Goal: Task Accomplishment & Management: Manage account settings

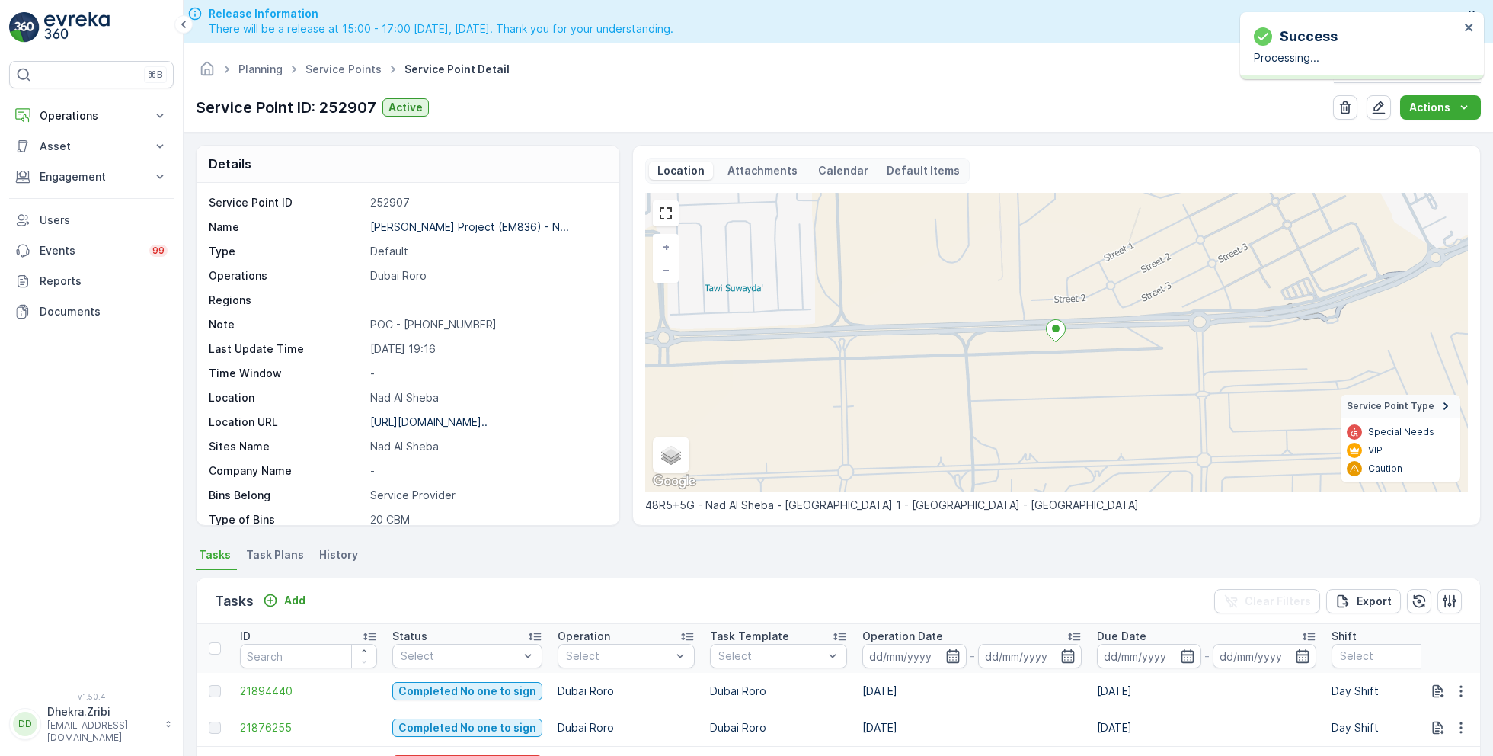
scroll to position [209, 0]
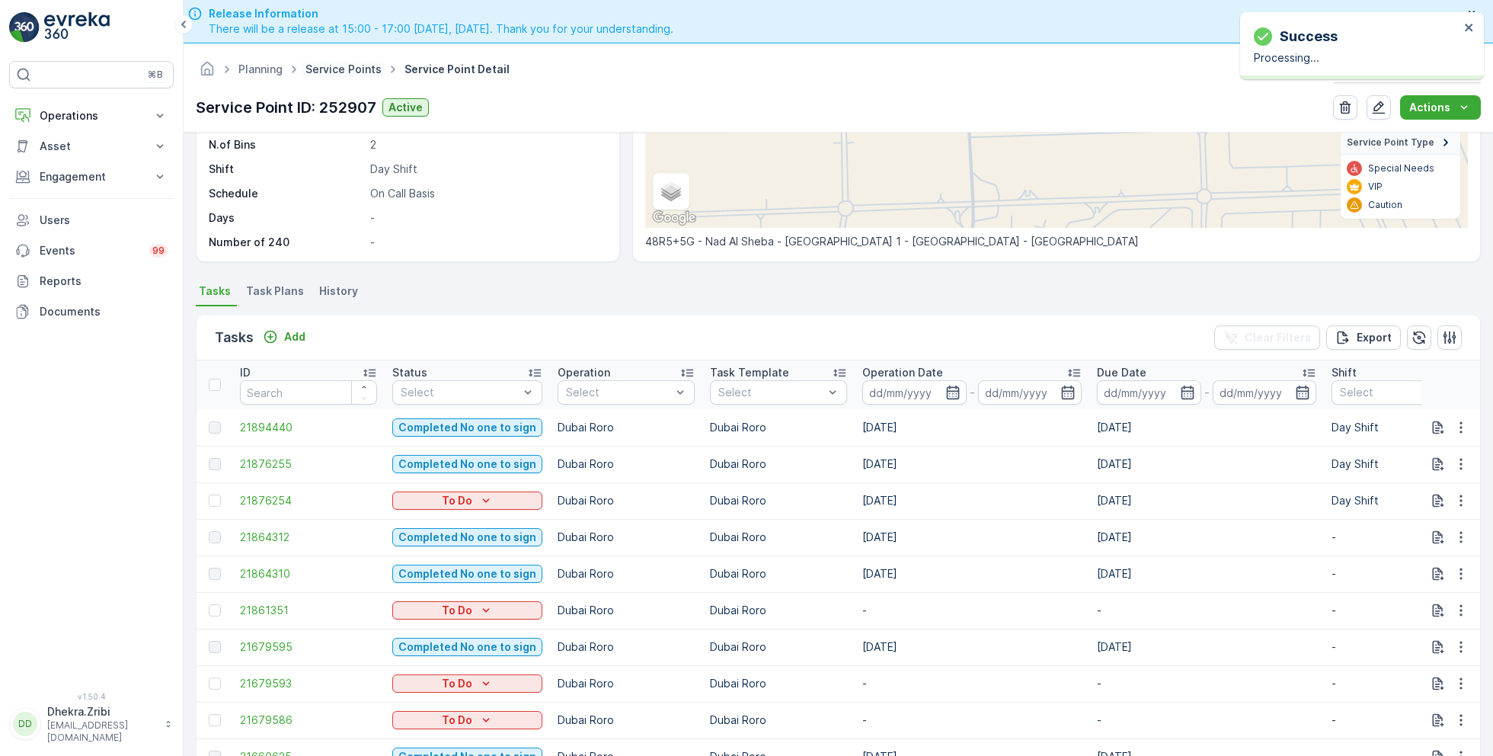
click at [338, 72] on link "Service Points" at bounding box center [343, 68] width 76 height 13
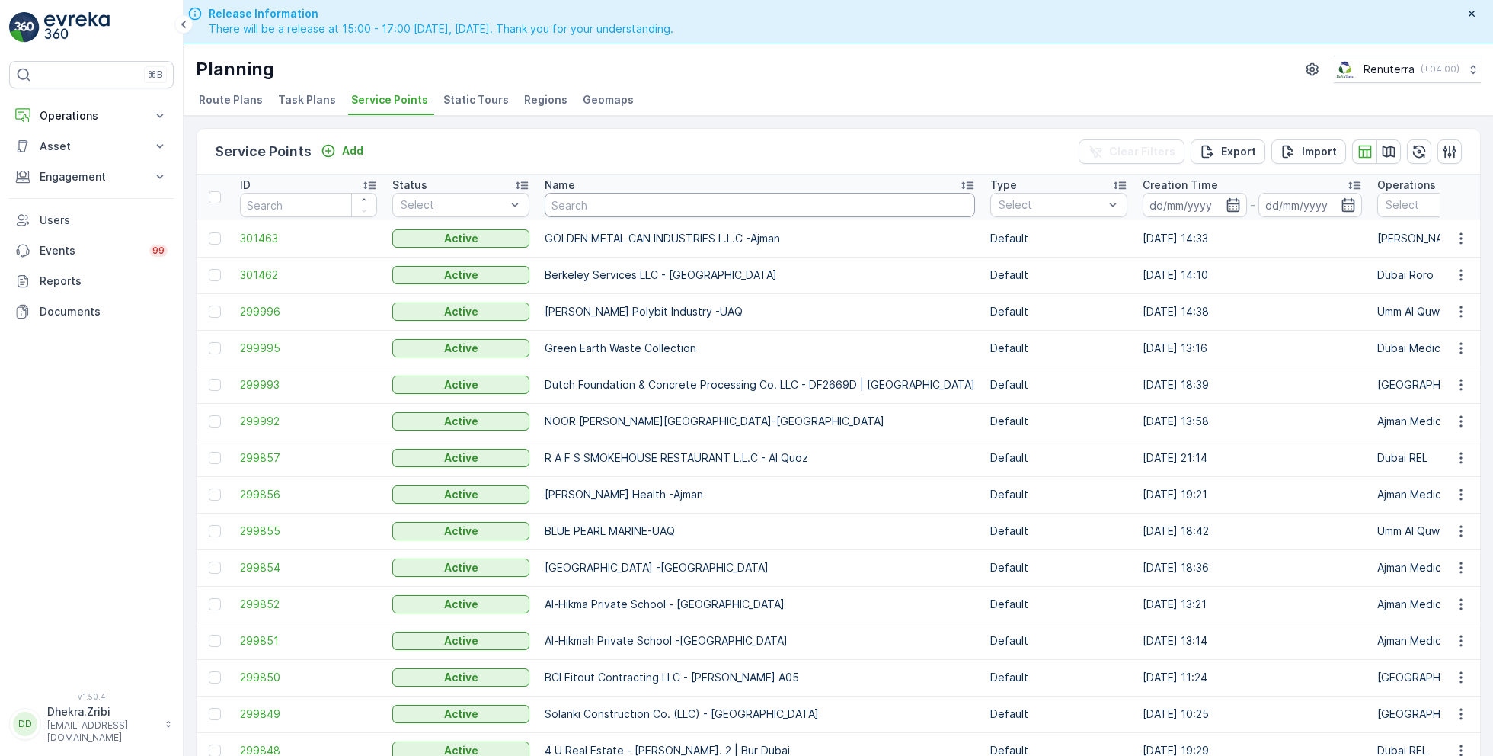
click at [560, 207] on input "text" at bounding box center [760, 205] width 430 height 24
type input "Joury"
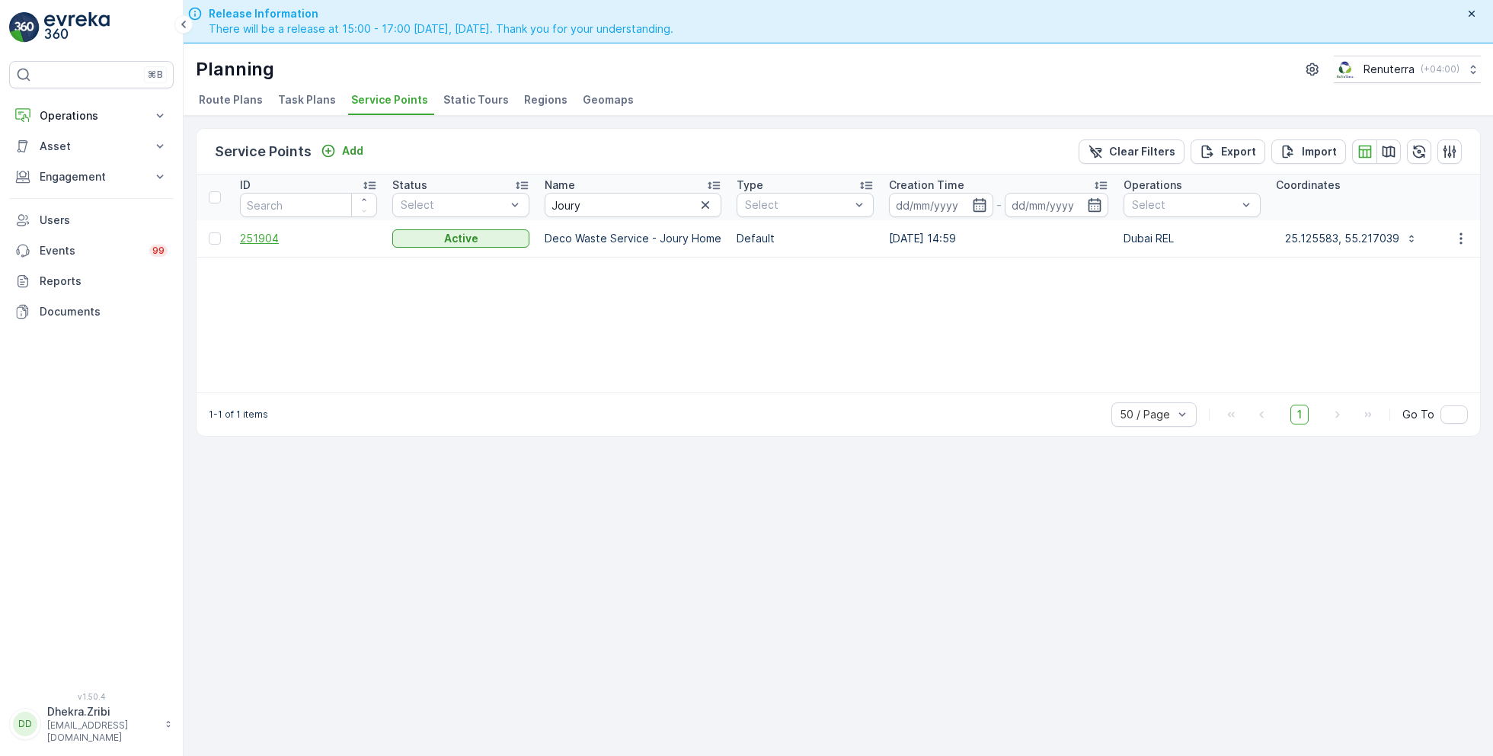
click at [302, 231] on span "251904" at bounding box center [308, 238] width 137 height 15
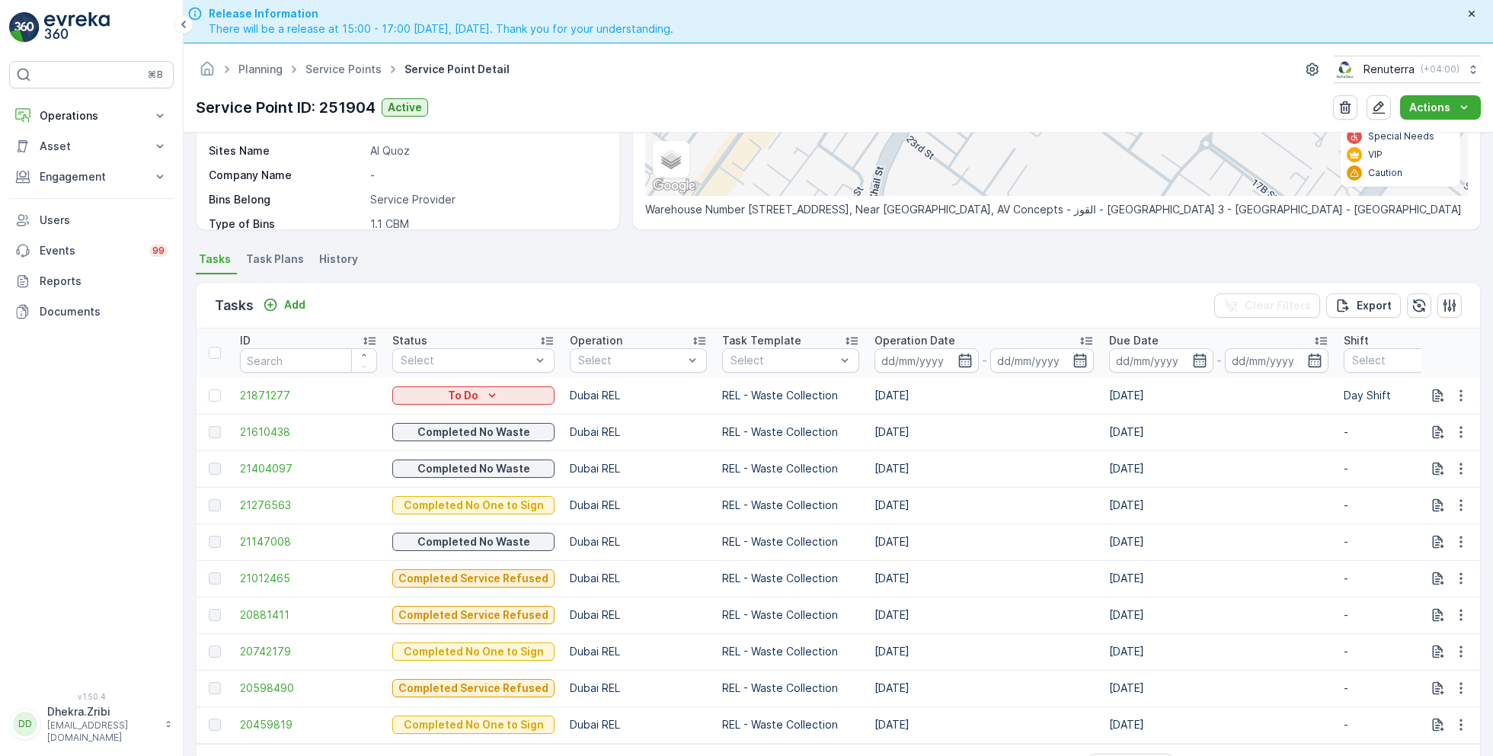
scroll to position [299, 0]
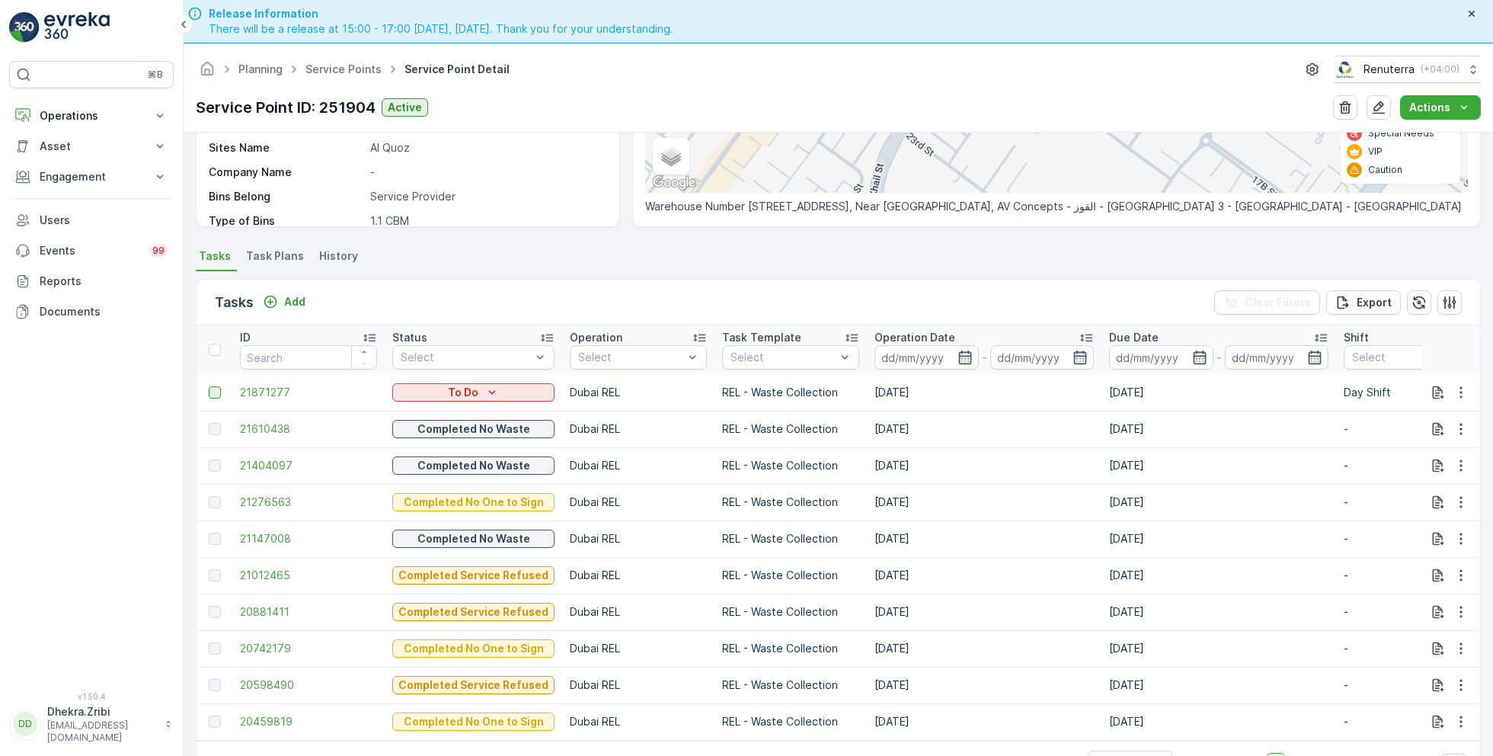
click at [214, 386] on div at bounding box center [215, 392] width 12 height 12
click at [209, 386] on input "checkbox" at bounding box center [209, 386] width 0 height 0
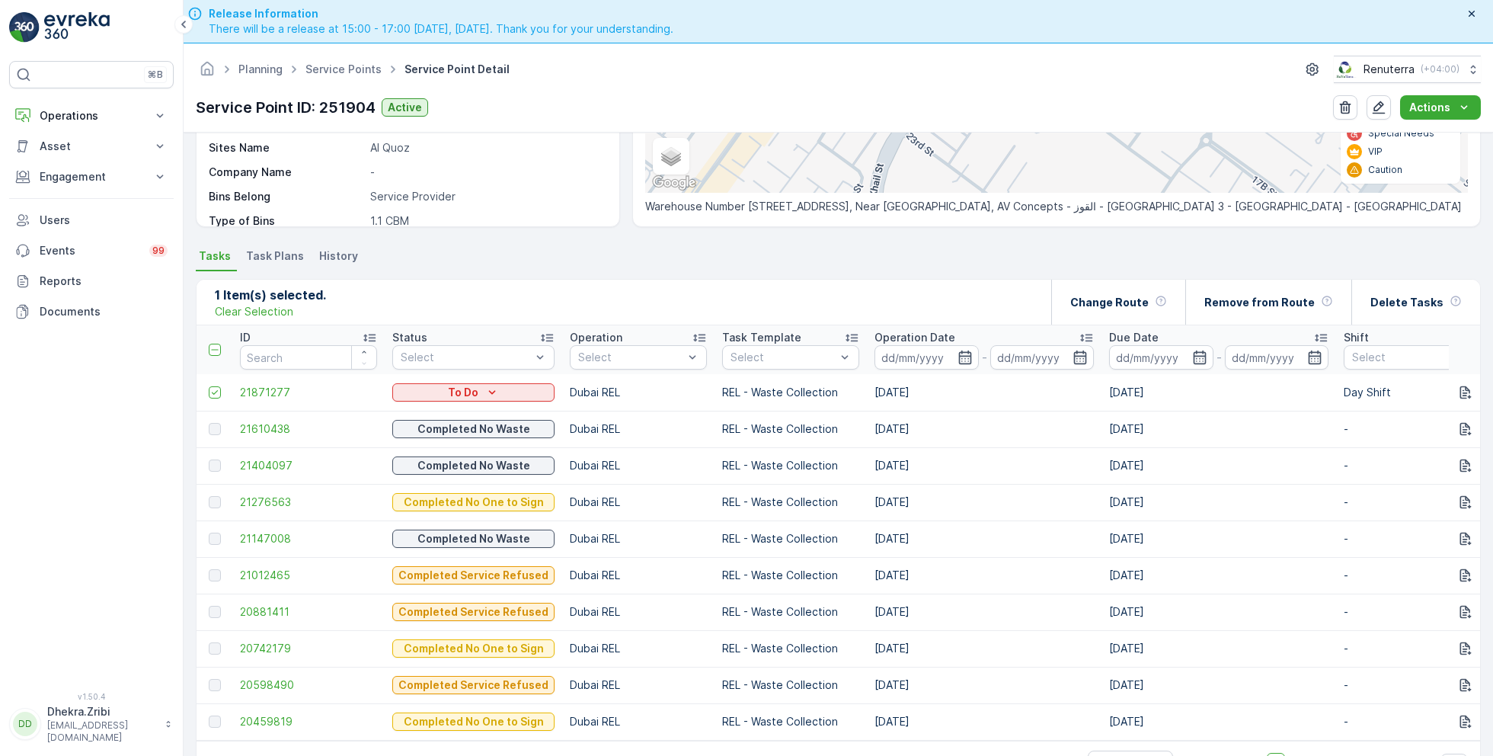
click at [1149, 325] on th "Due Date -" at bounding box center [1219, 349] width 235 height 49
click at [1147, 307] on p "Change Route" at bounding box center [1109, 302] width 78 height 15
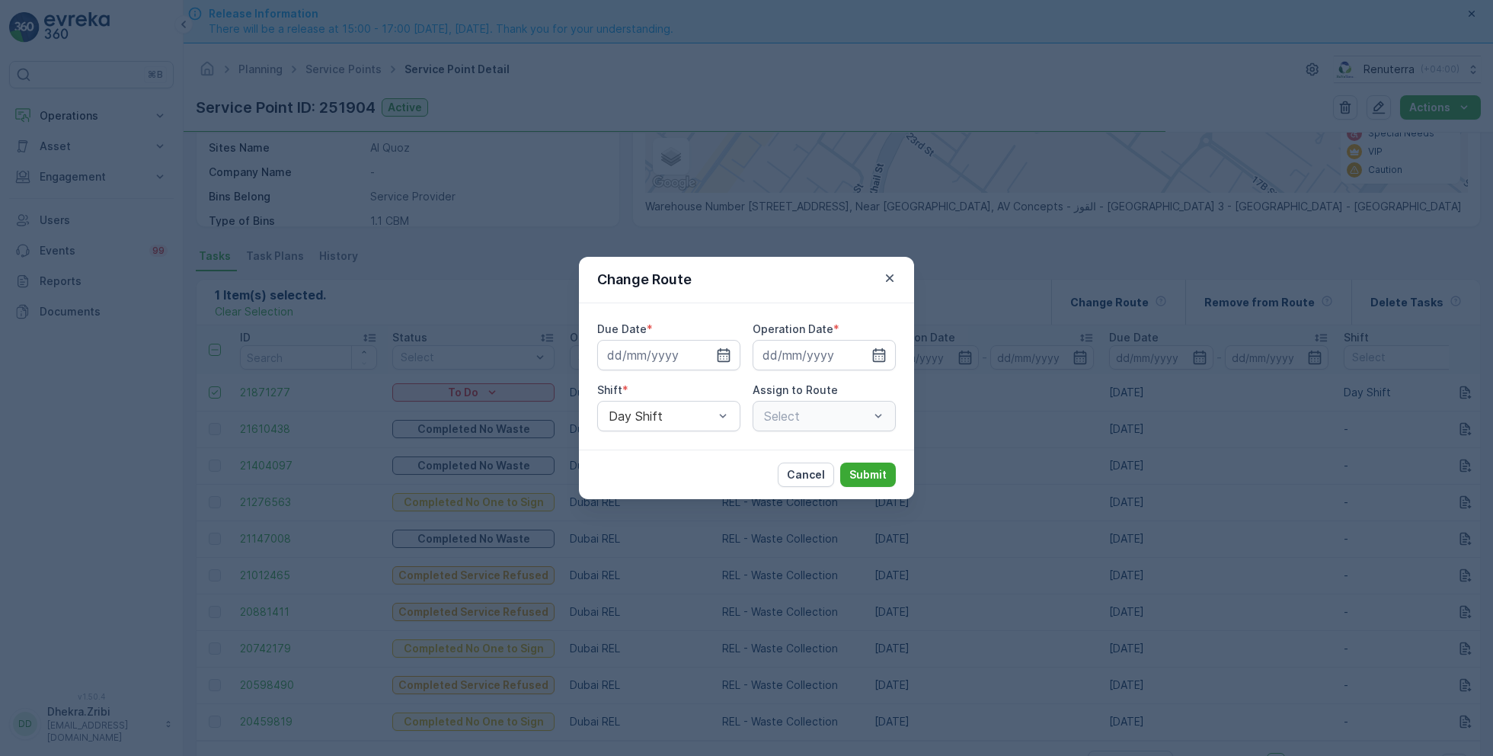
type input "24.09.2025"
click at [654, 356] on input "24.09.2025" at bounding box center [668, 355] width 143 height 30
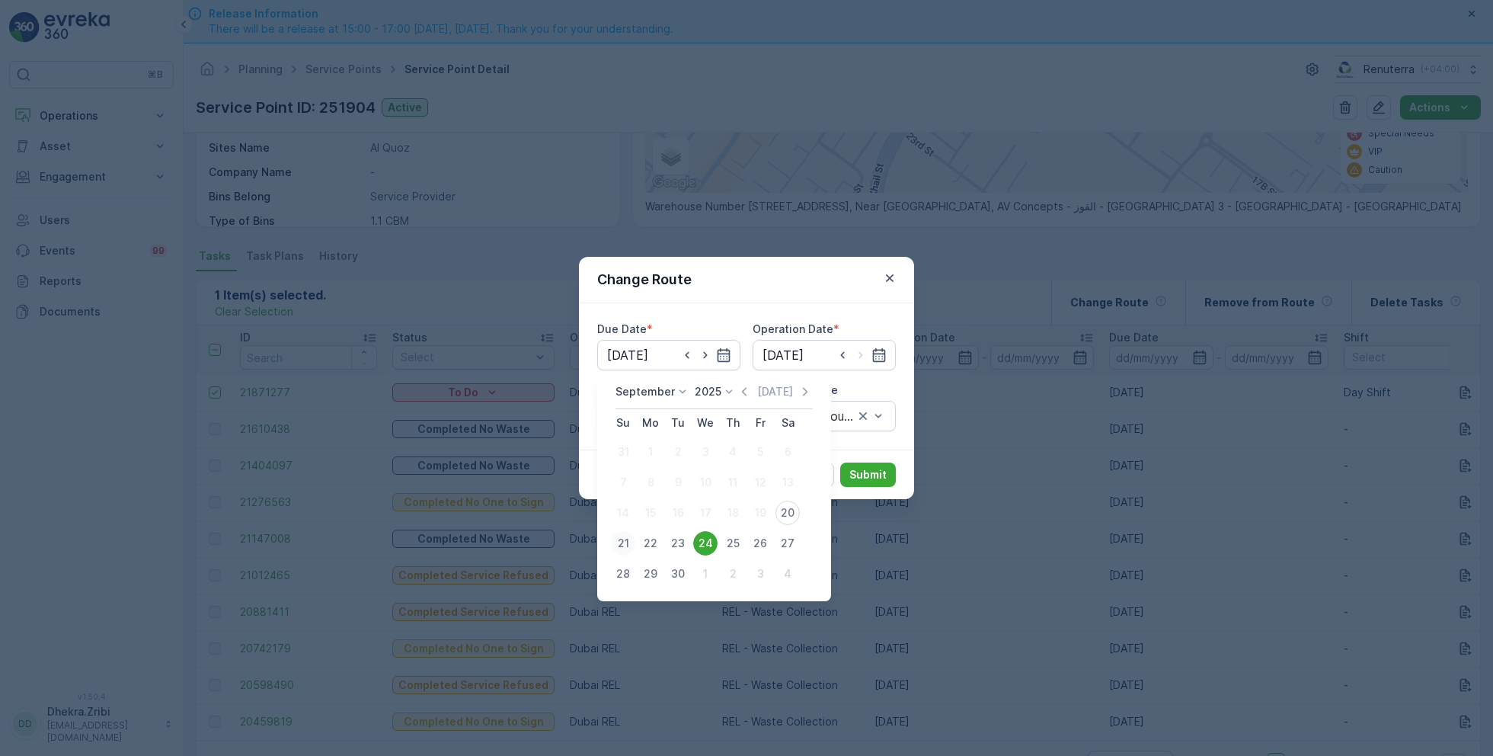
click at [625, 545] on div "21" at bounding box center [623, 543] width 24 height 24
type input "21.09.2025"
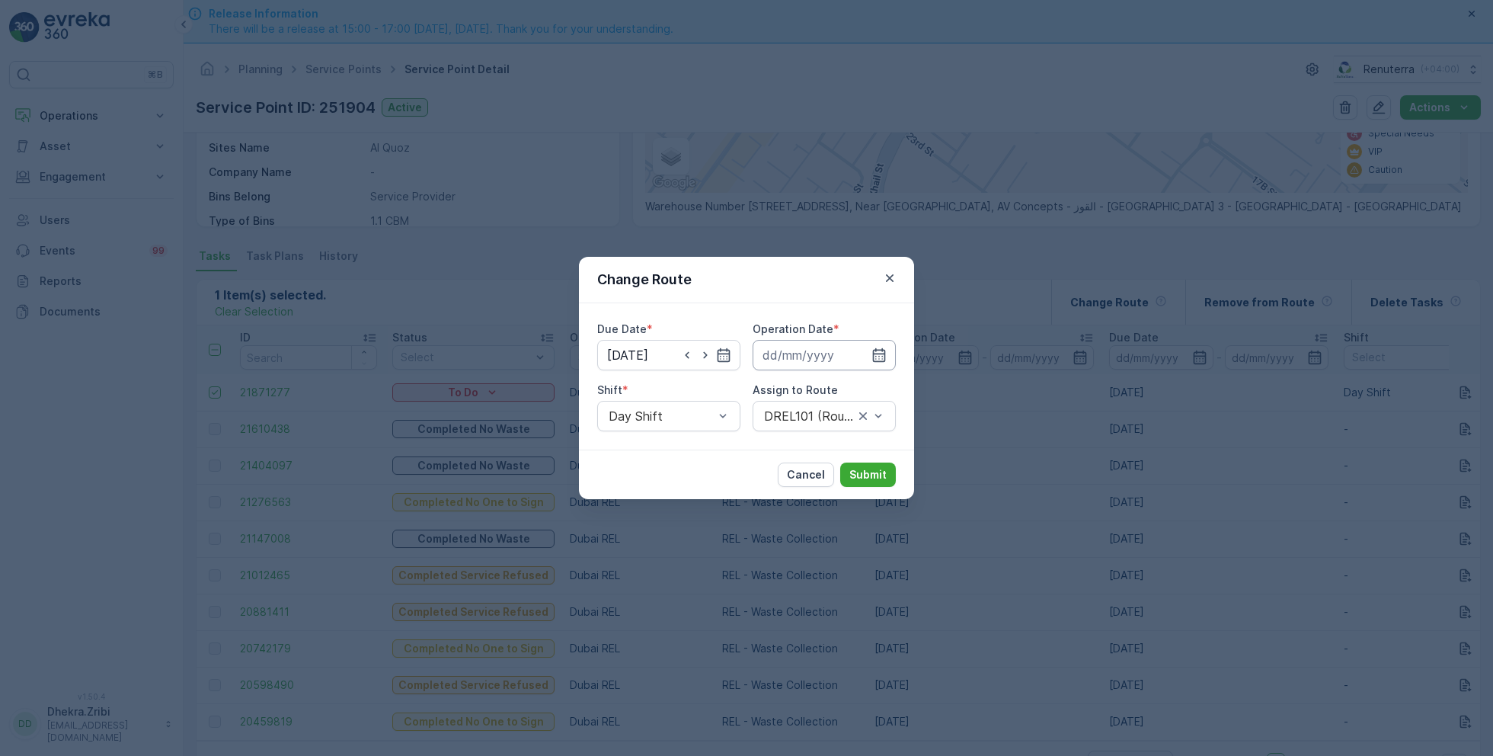
click at [852, 344] on input at bounding box center [824, 355] width 143 height 30
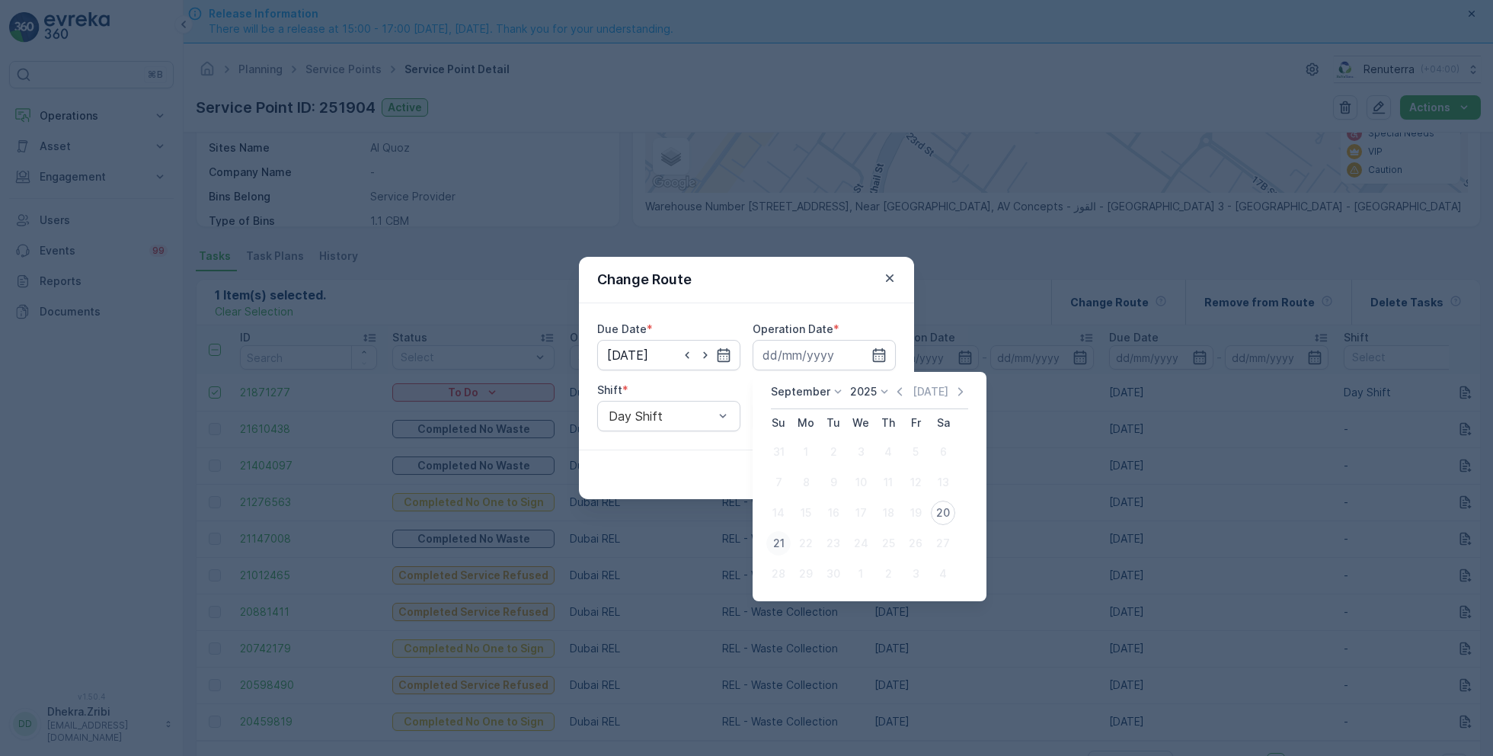
click at [775, 542] on div "21" at bounding box center [778, 543] width 24 height 24
type input "21.09.2025"
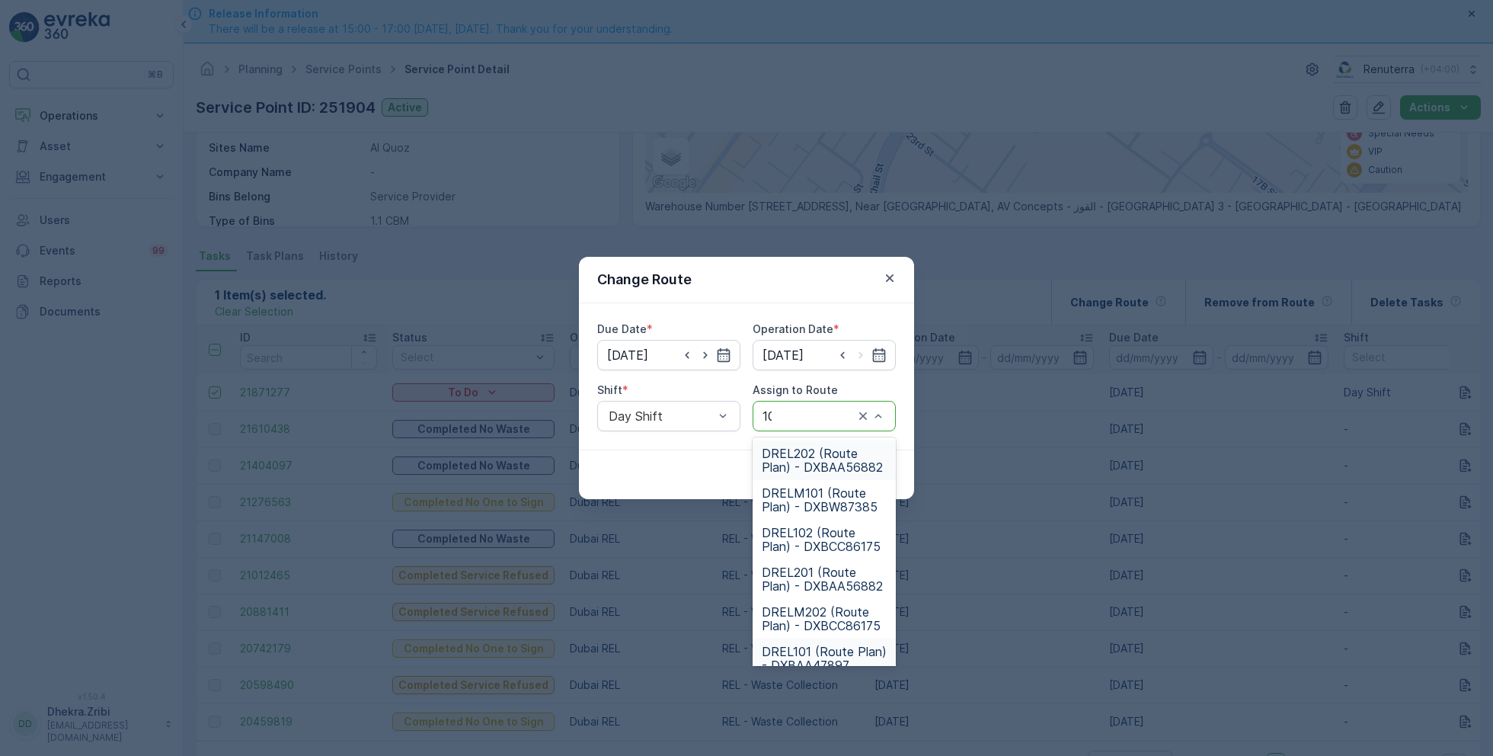
type input "101"
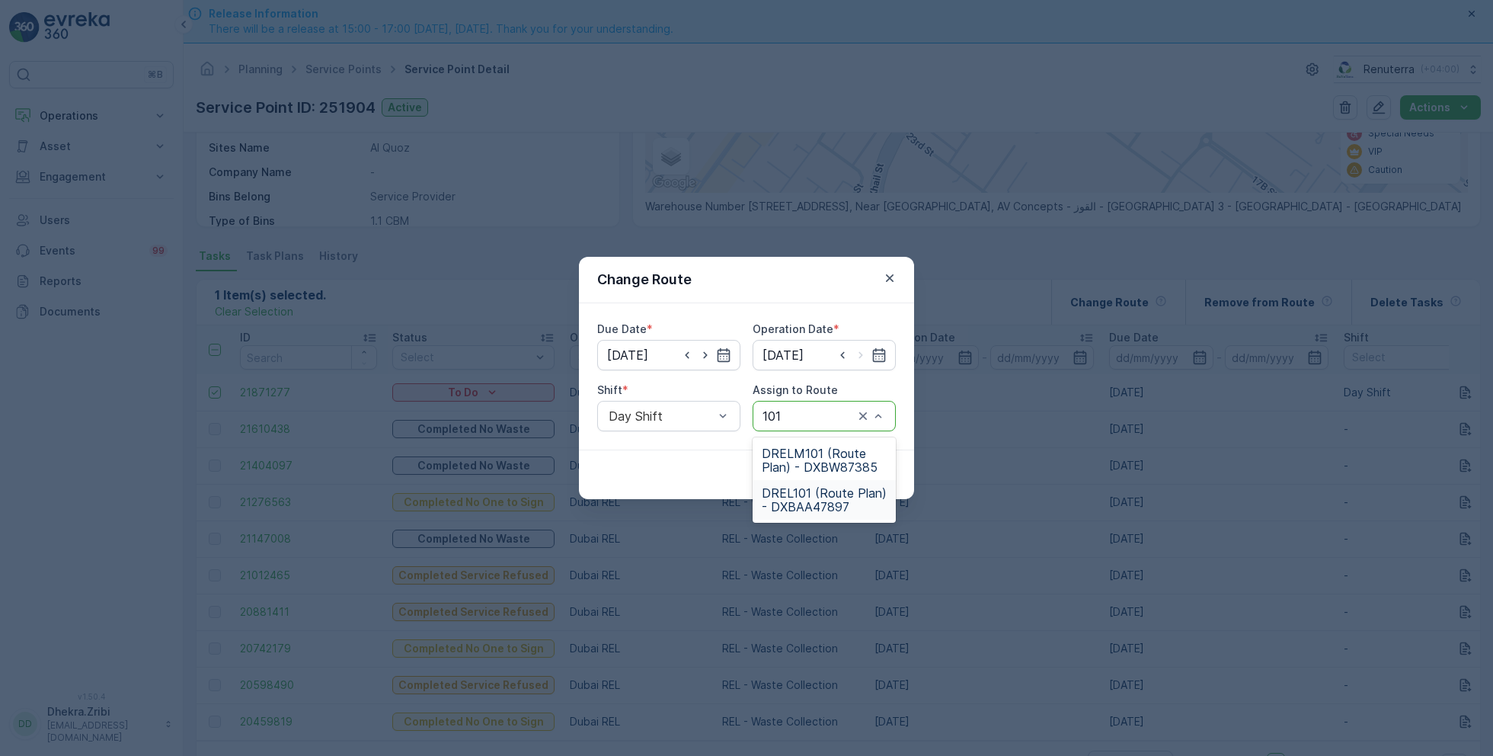
click at [828, 507] on span "DREL101 (Route Plan) - DXBAA47897" at bounding box center [824, 499] width 125 height 27
click at [887, 478] on button "Submit" at bounding box center [868, 474] width 56 height 24
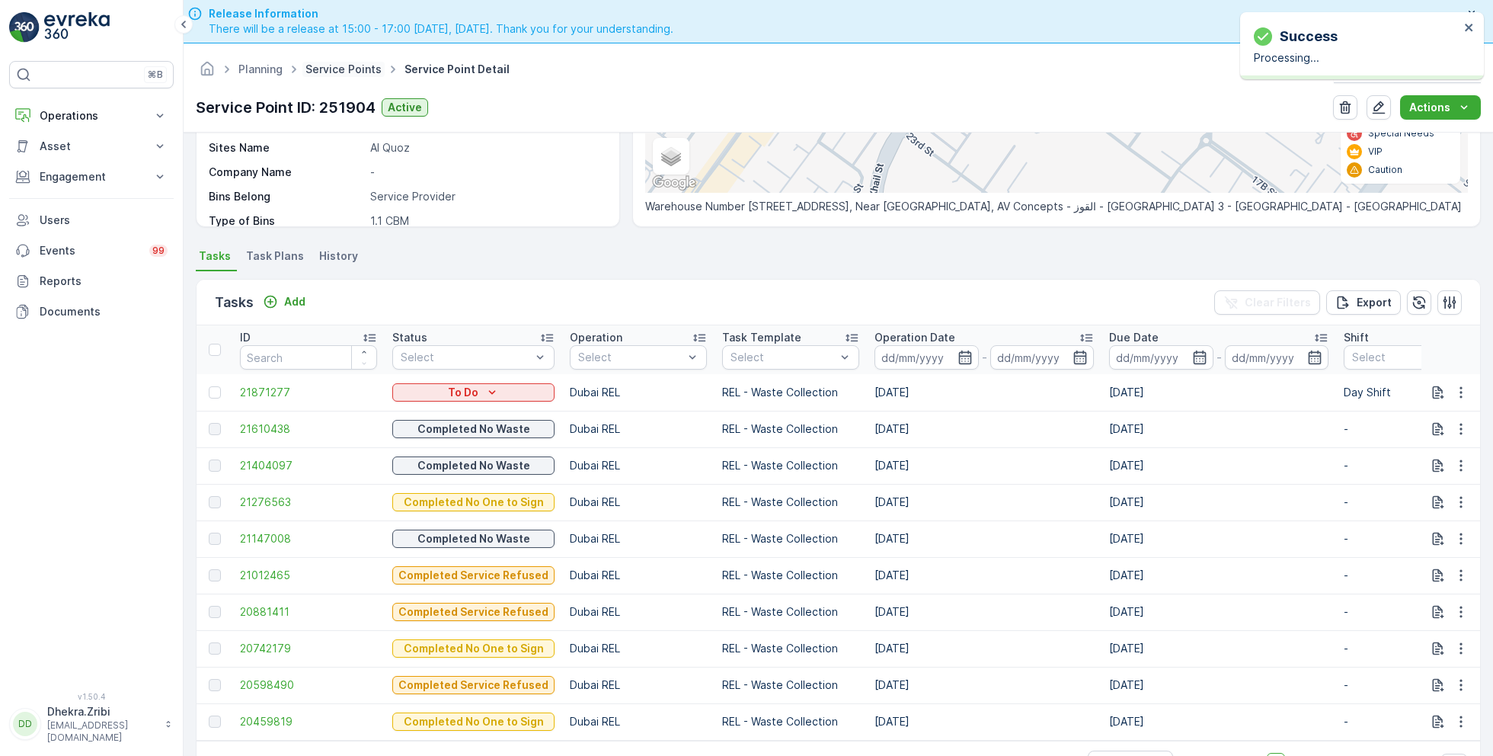
click at [353, 69] on link "Service Points" at bounding box center [343, 68] width 76 height 13
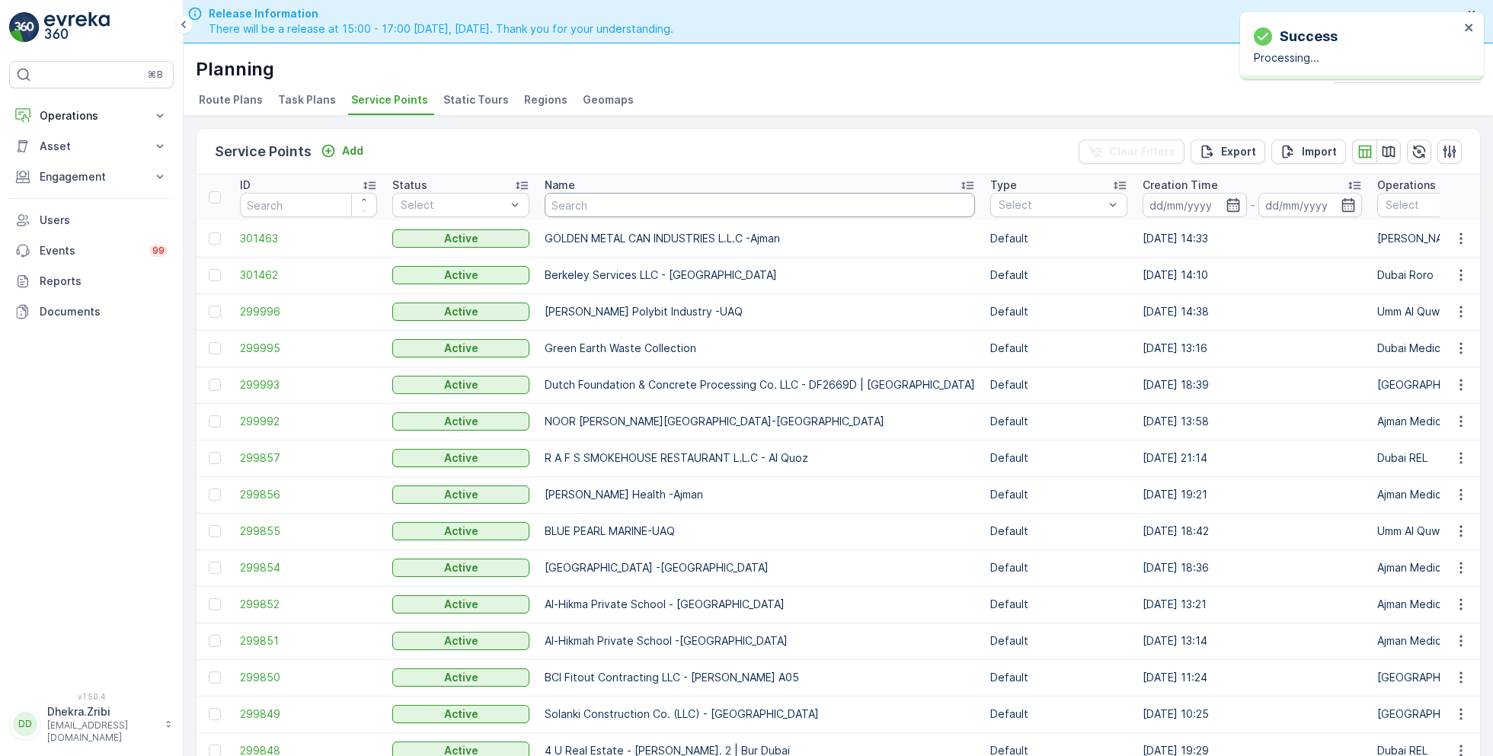
click at [689, 208] on input "text" at bounding box center [760, 205] width 430 height 24
type input "Arj"
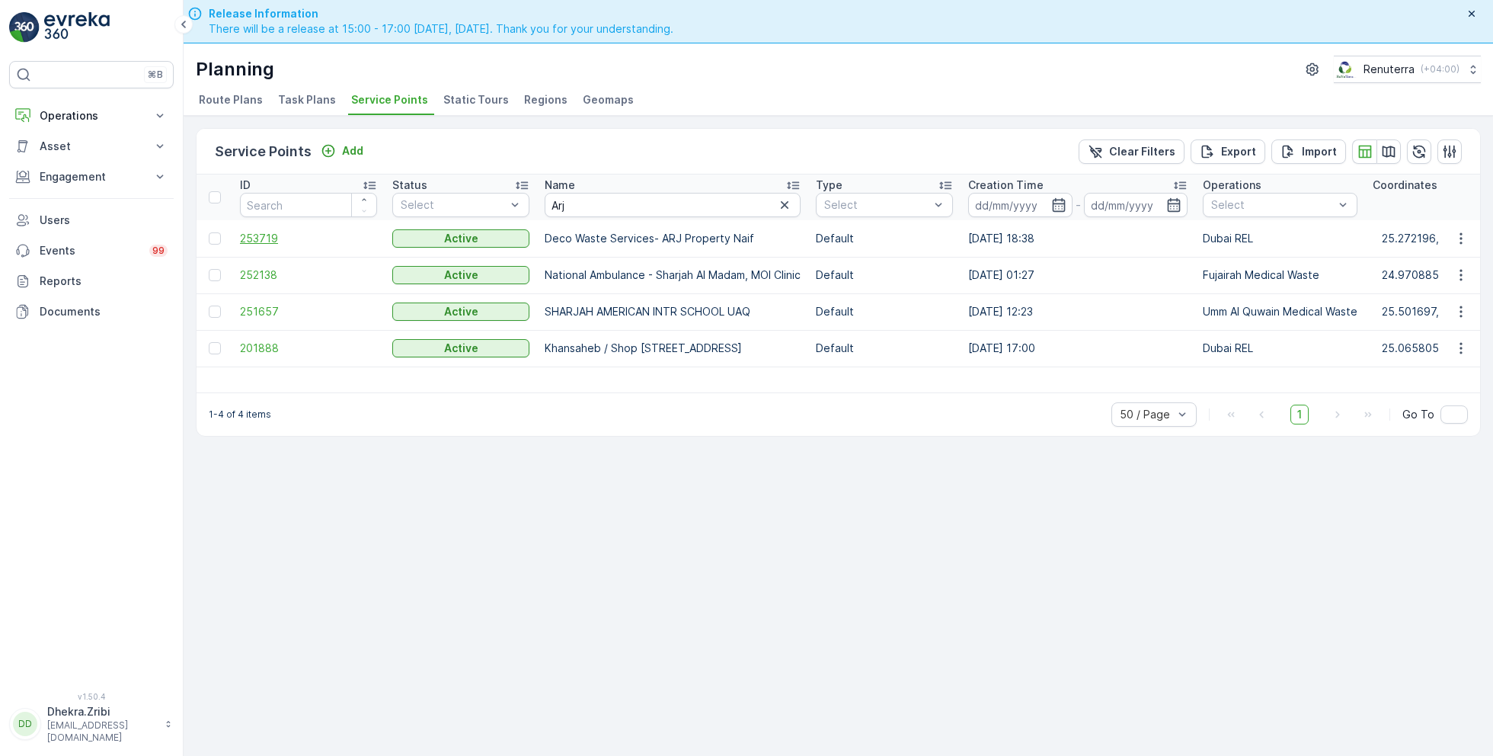
click at [277, 231] on span "253719" at bounding box center [308, 238] width 137 height 15
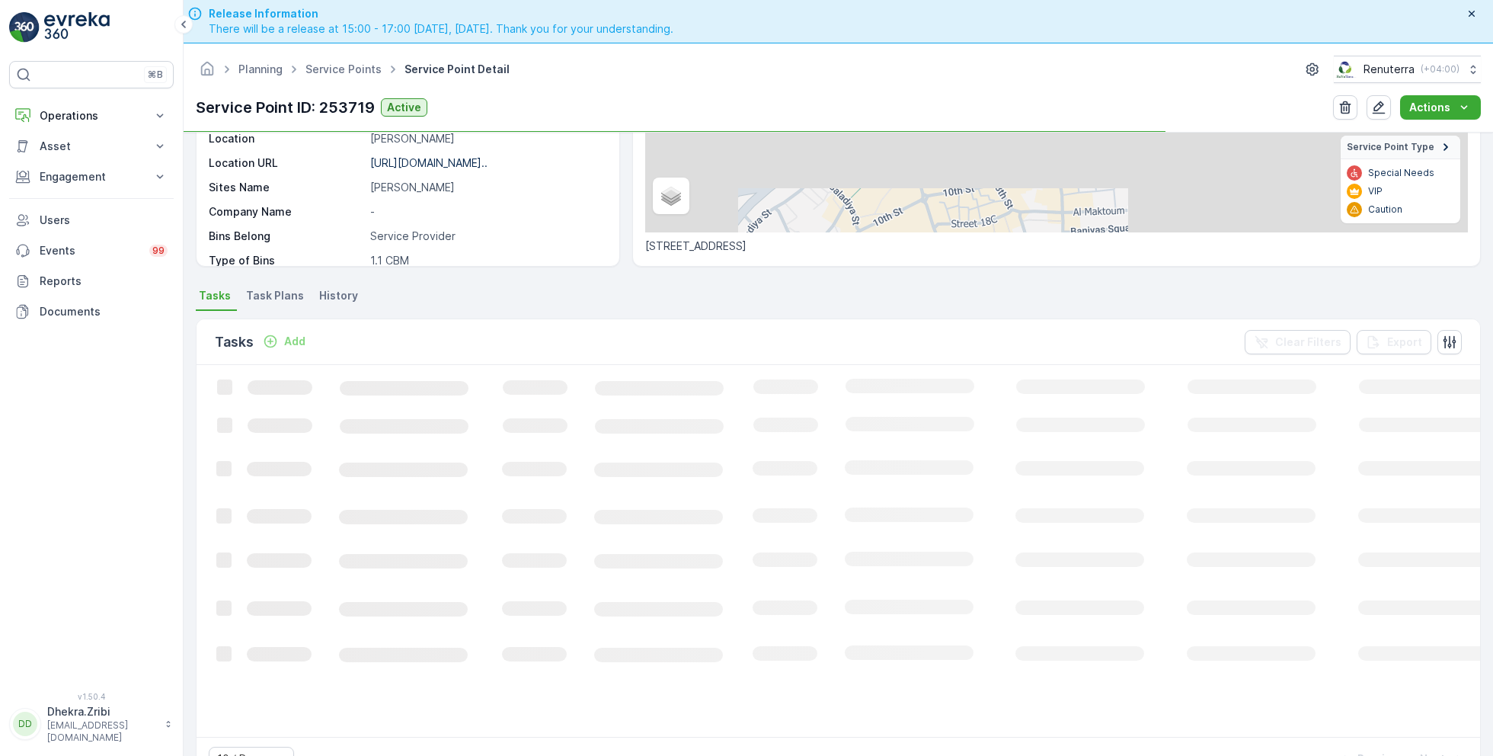
scroll to position [259, 0]
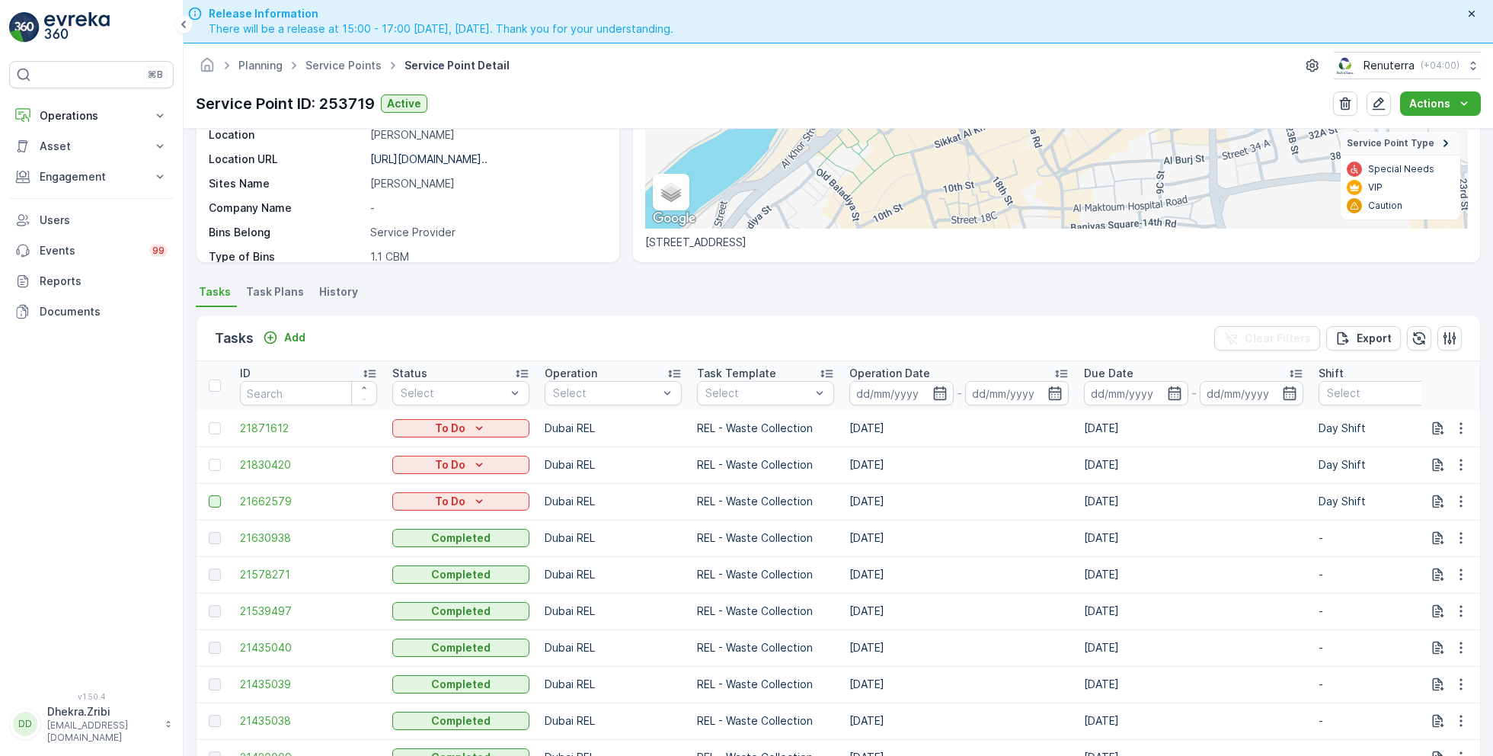
click at [213, 496] on div at bounding box center [215, 501] width 12 height 12
click at [209, 495] on input "checkbox" at bounding box center [209, 495] width 0 height 0
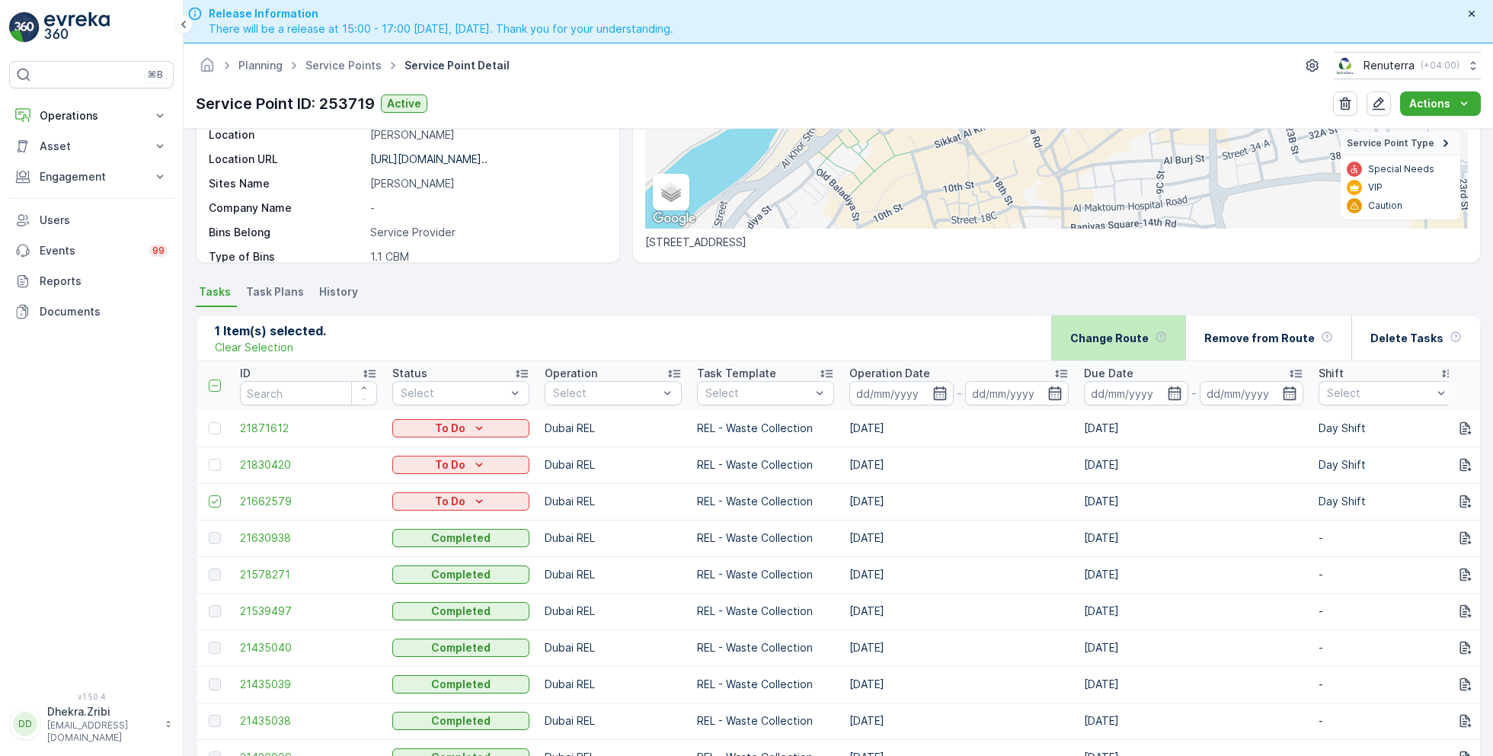
click at [1094, 353] on div "Change Route" at bounding box center [1118, 337] width 97 height 45
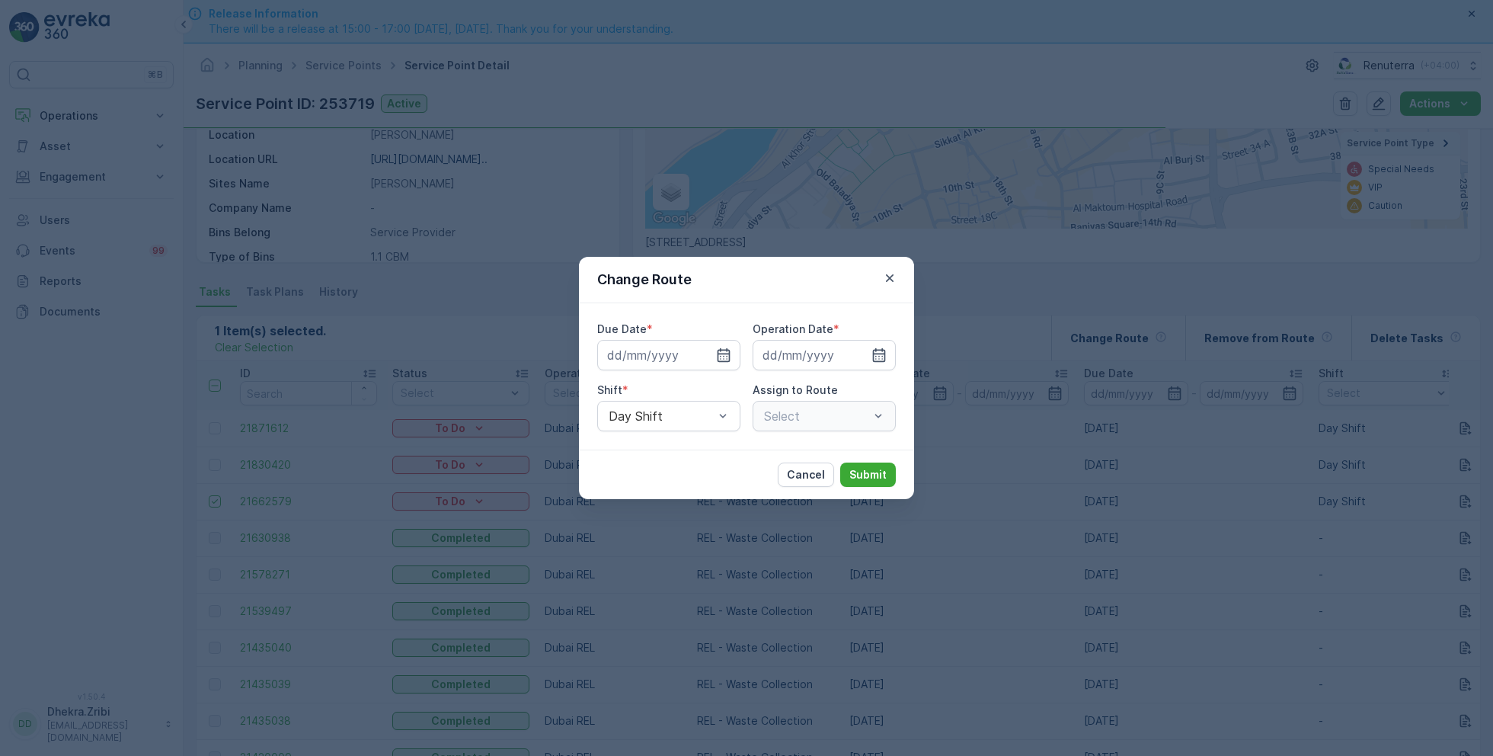
type input "[DATE]"
click at [704, 357] on icon "button" at bounding box center [705, 355] width 4 height 7
type input "21.09.2025"
click at [868, 357] on icon "button" at bounding box center [860, 354] width 15 height 15
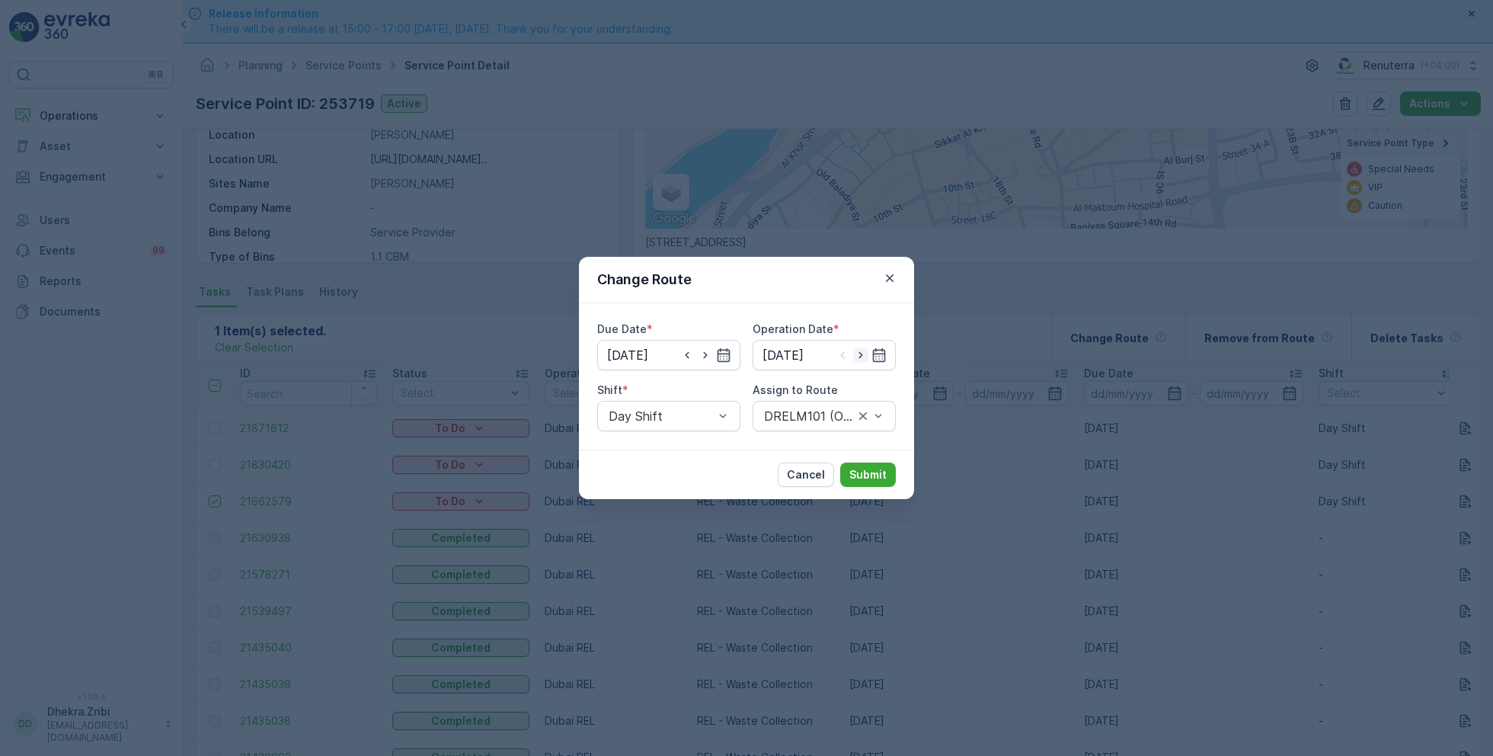
type input "21.09.2025"
click at [805, 424] on div "DRELM101 (Offline) - DXBW87385" at bounding box center [824, 416] width 143 height 30
click at [802, 424] on p "Select" at bounding box center [816, 416] width 105 height 18
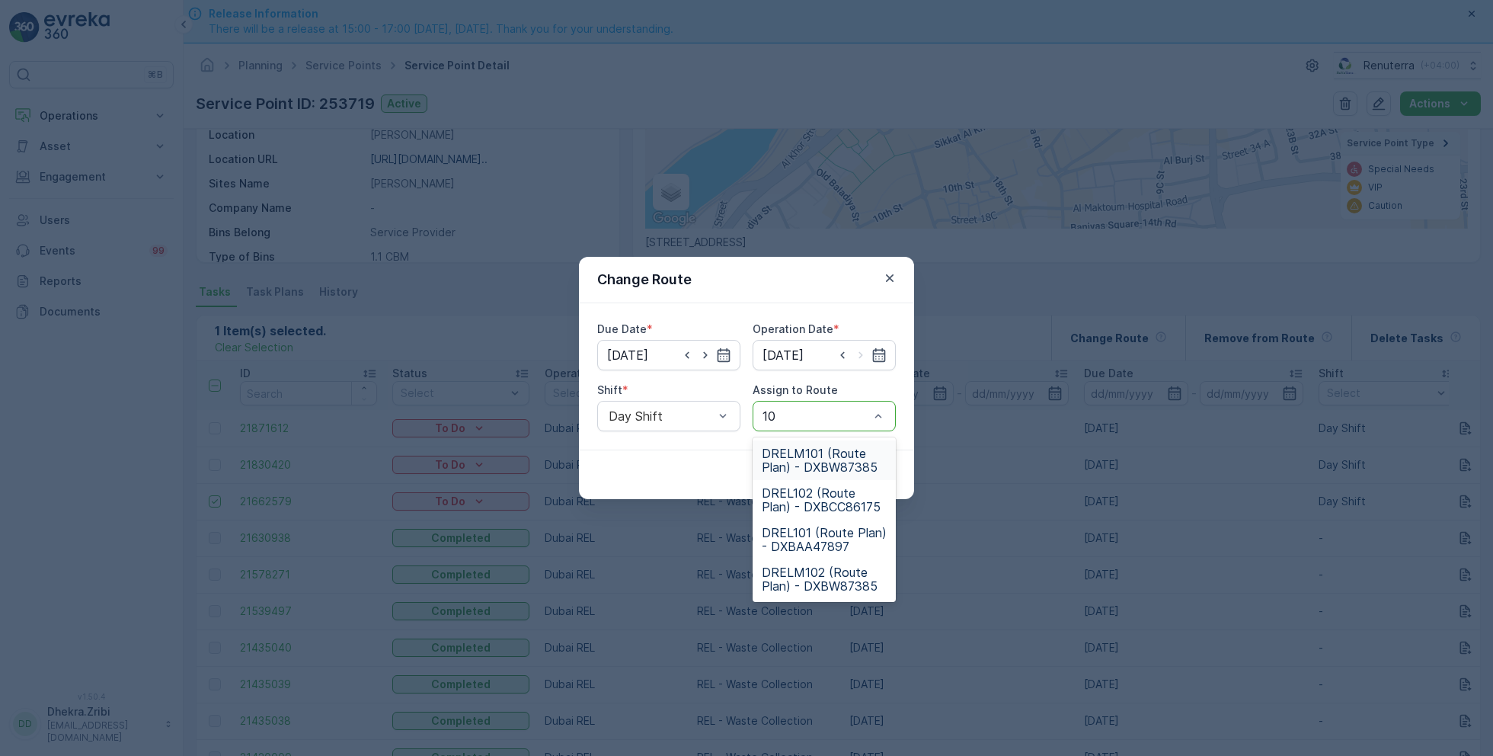
type input "101"
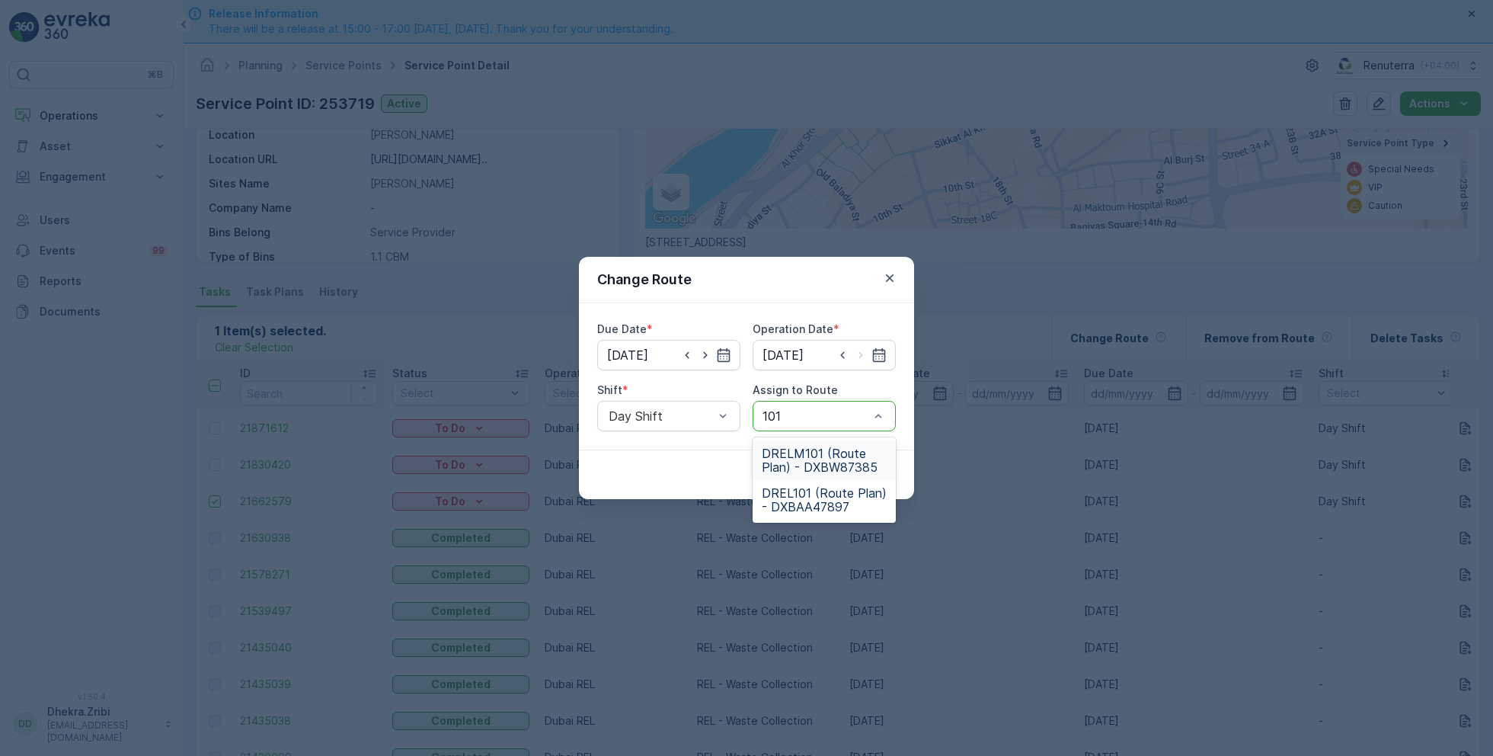
click at [816, 445] on div "DRELM101 (Route Plan) - DXBW87385" at bounding box center [824, 460] width 143 height 40
click at [895, 483] on div "Cancel Submit" at bounding box center [837, 474] width 118 height 24
click at [881, 473] on p "Submit" at bounding box center [867, 474] width 37 height 15
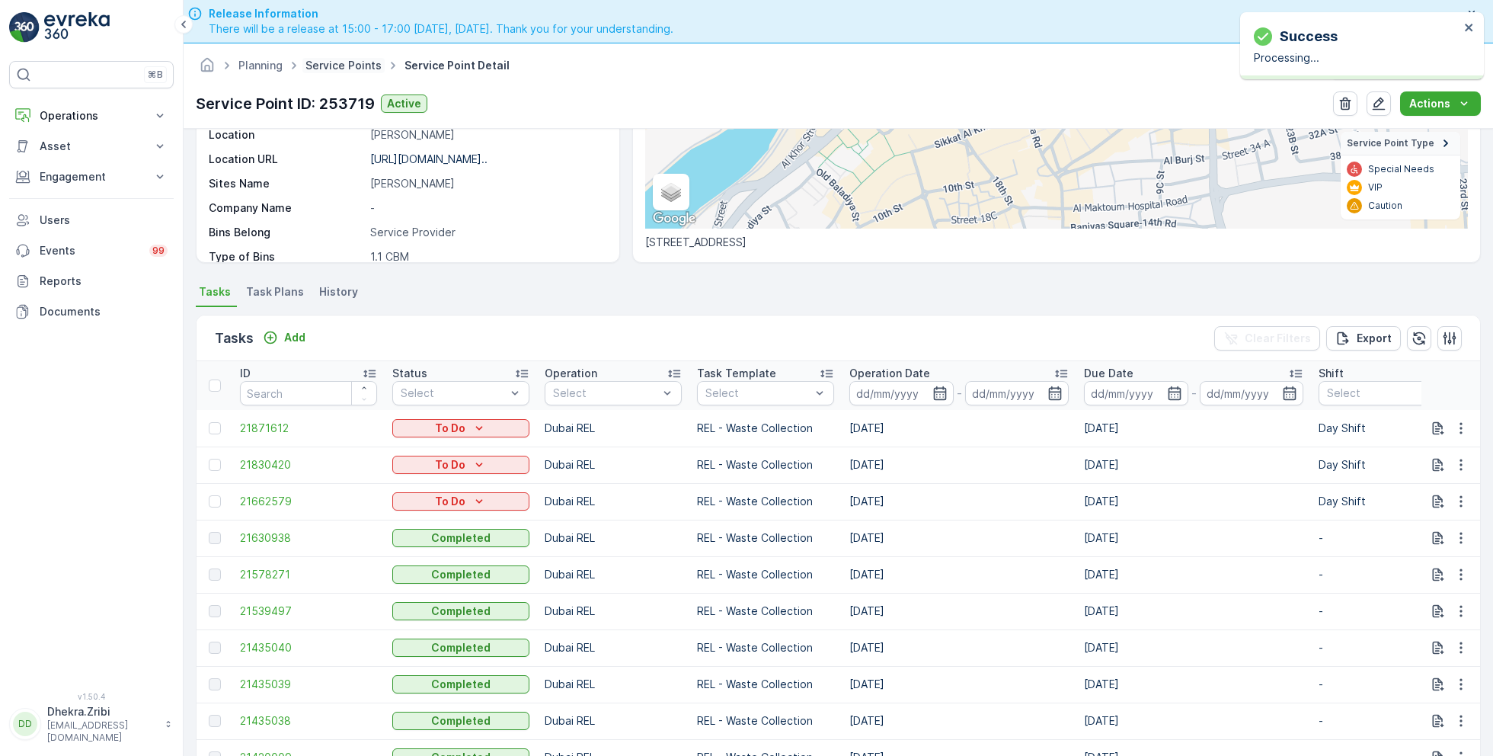
click at [340, 69] on link "Service Points" at bounding box center [343, 65] width 76 height 13
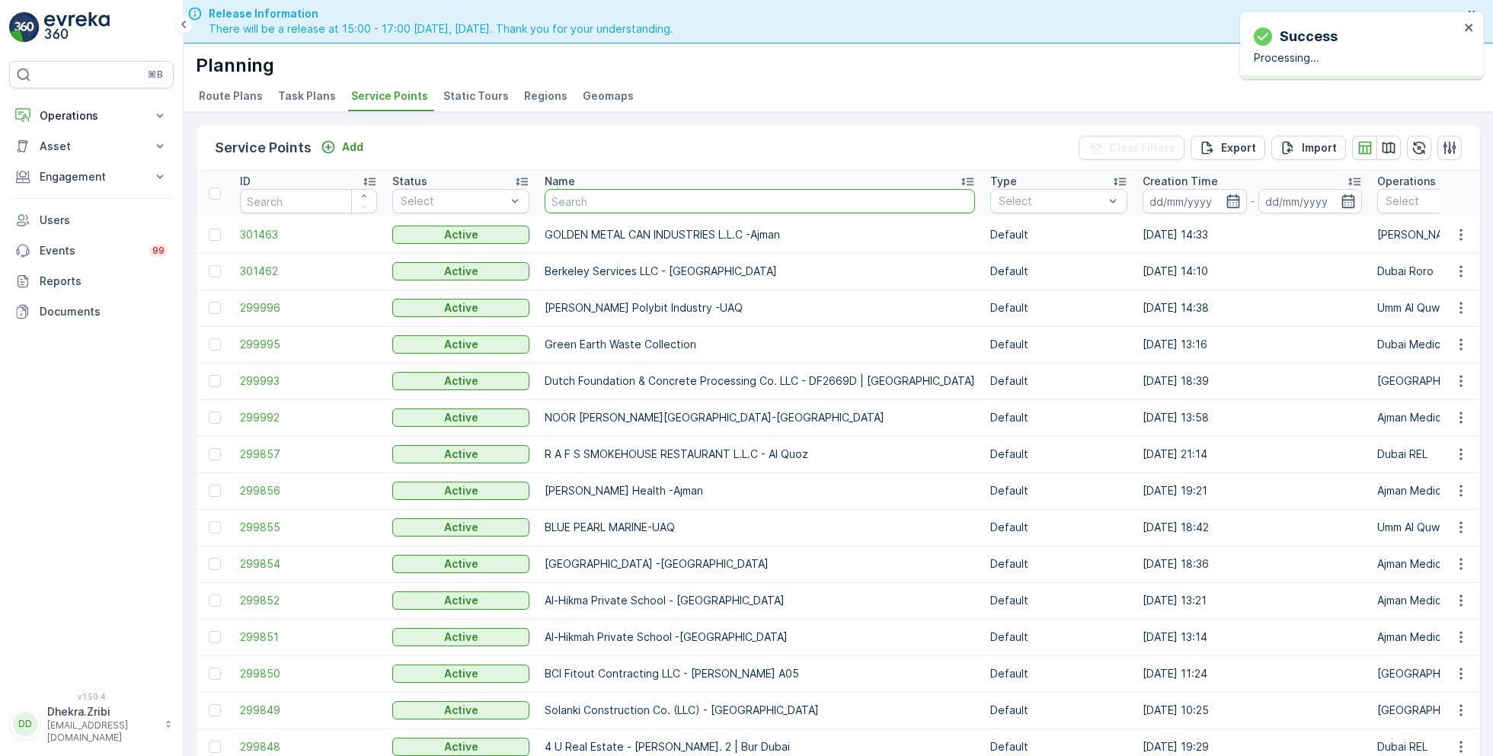
click at [589, 206] on input "text" at bounding box center [760, 201] width 430 height 24
type input "A R J"
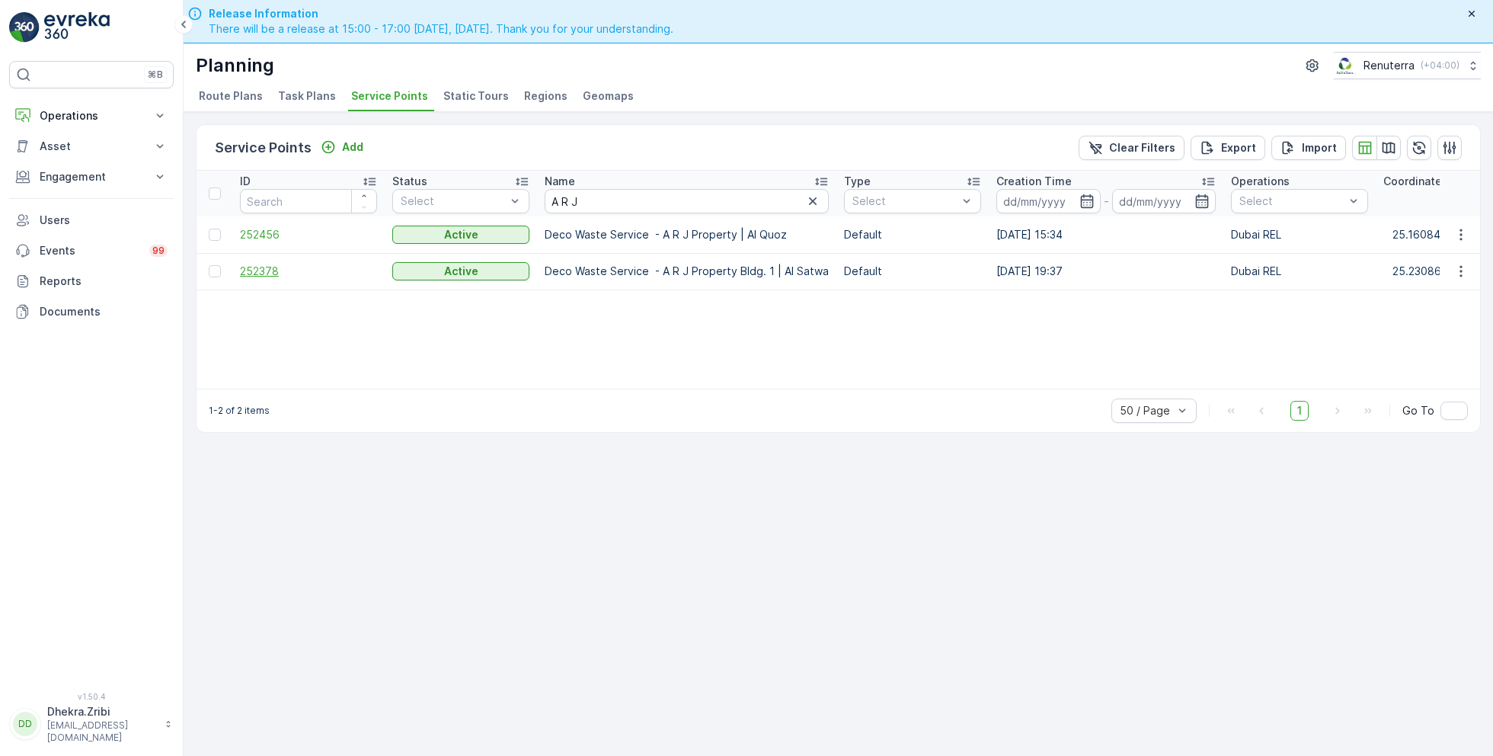
click at [255, 264] on span "252378" at bounding box center [308, 271] width 137 height 15
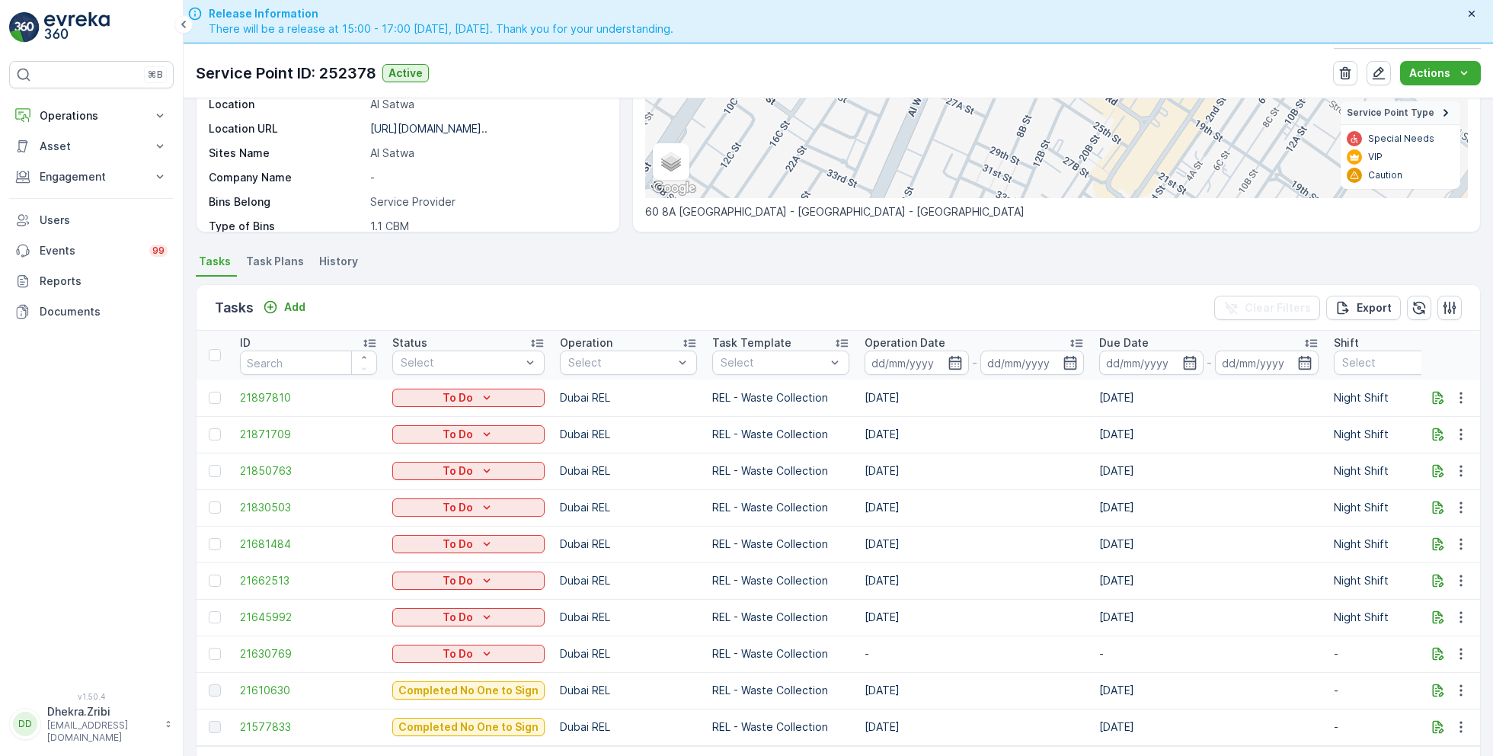
scroll to position [309, 0]
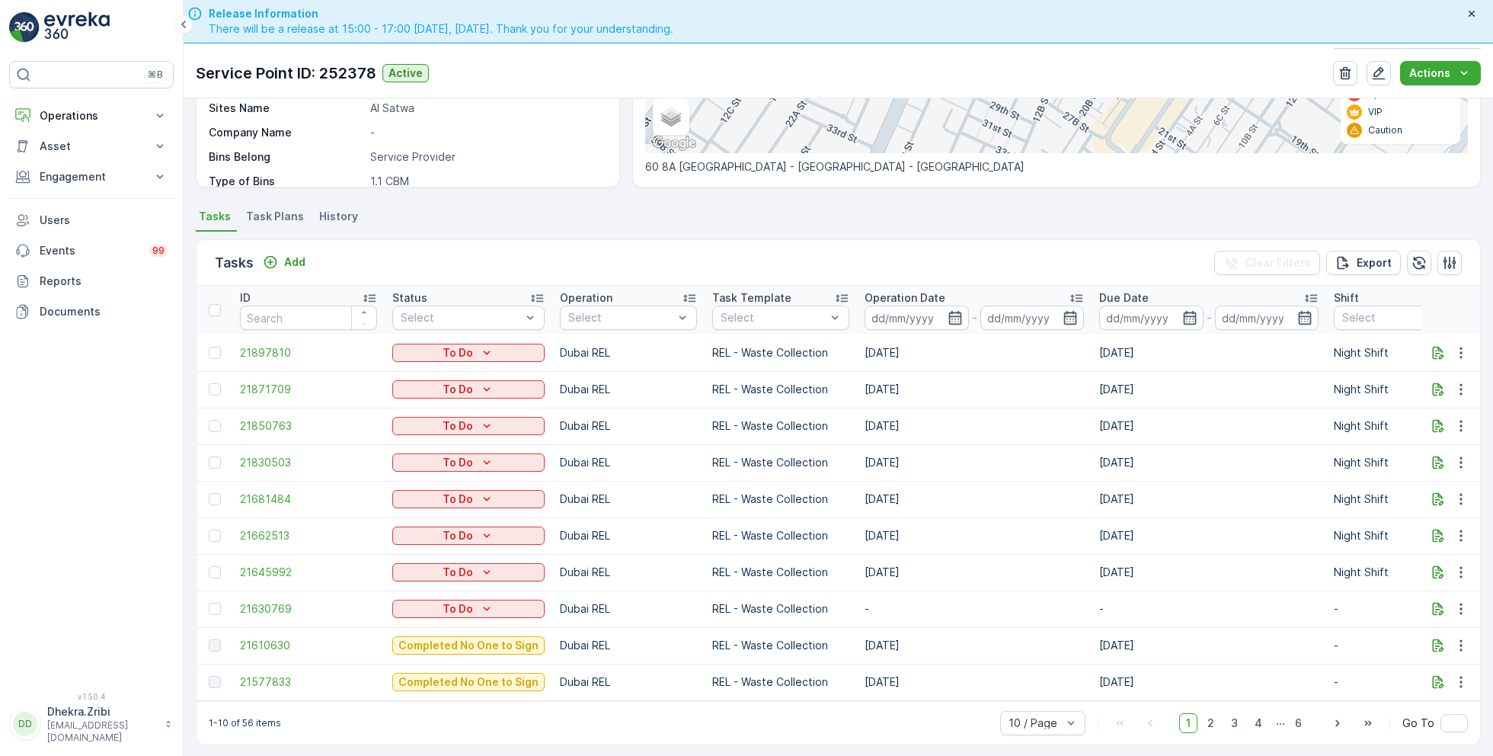
click at [221, 566] on div at bounding box center [217, 572] width 16 height 12
click at [209, 566] on input "checkbox" at bounding box center [209, 566] width 0 height 0
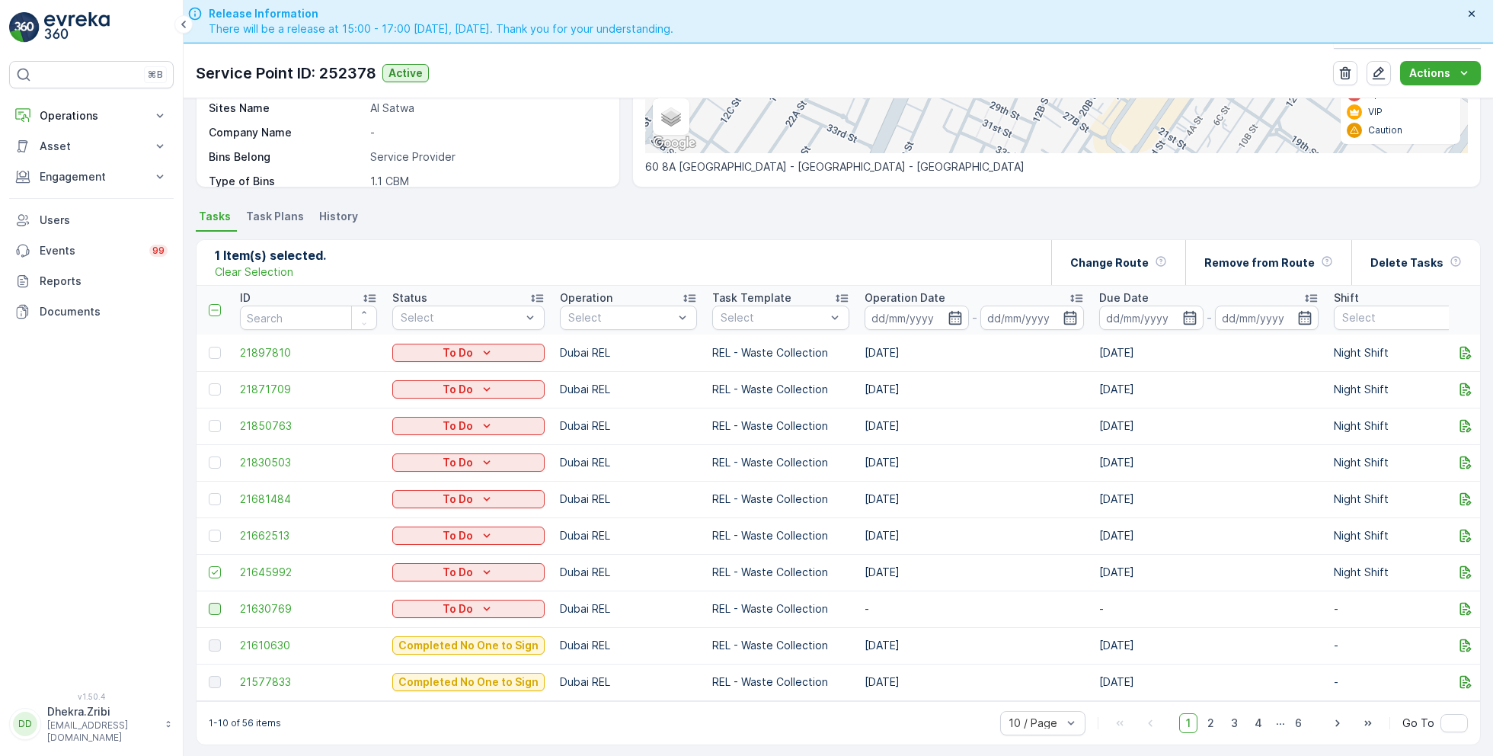
click at [219, 603] on div at bounding box center [215, 609] width 12 height 12
click at [209, 603] on input "checkbox" at bounding box center [209, 603] width 0 height 0
click at [214, 529] on div at bounding box center [215, 535] width 12 height 12
click at [209, 529] on input "checkbox" at bounding box center [209, 529] width 0 height 0
click at [216, 571] on td at bounding box center [215, 572] width 36 height 37
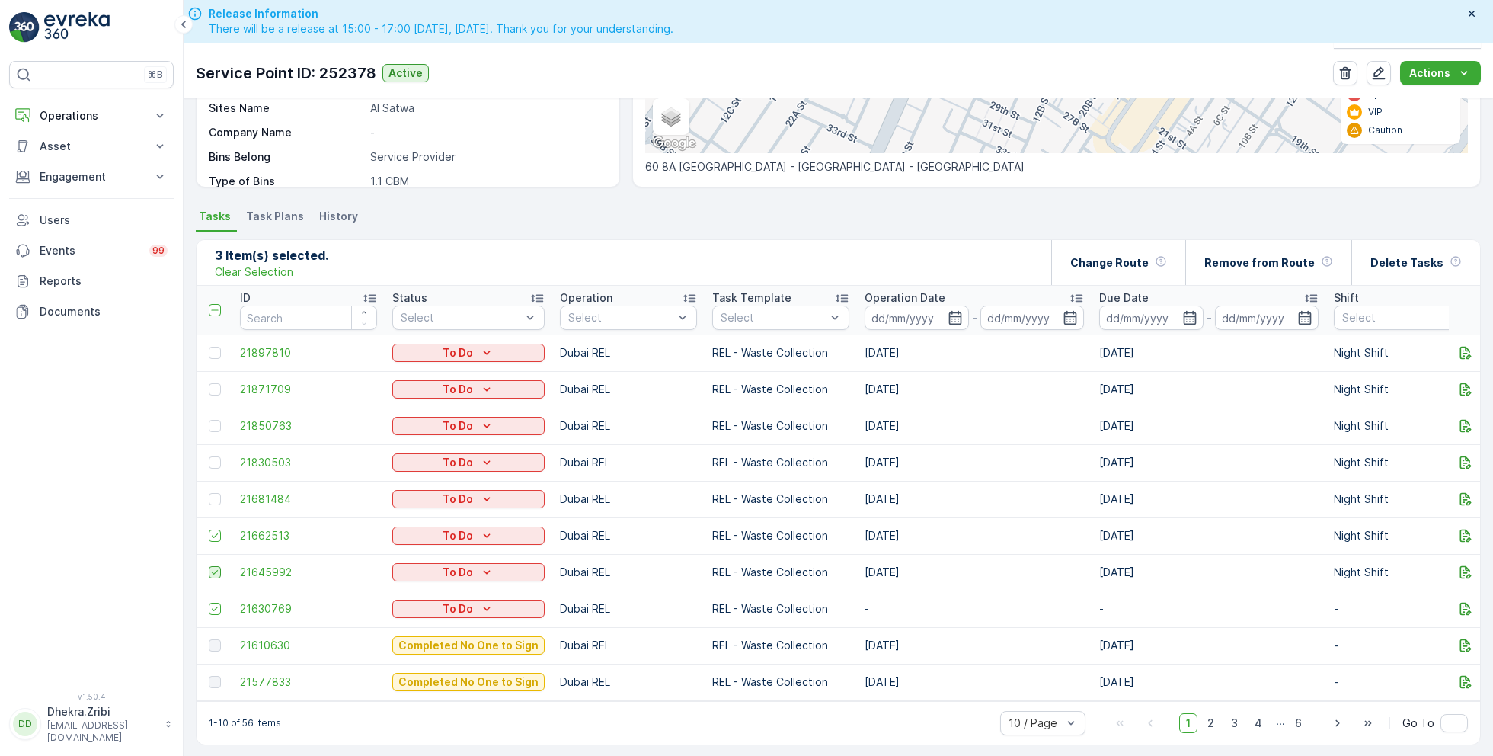
click at [216, 567] on icon at bounding box center [214, 572] width 11 height 11
click at [209, 566] on input "checkbox" at bounding box center [209, 566] width 0 height 0
click at [223, 520] on td at bounding box center [215, 535] width 36 height 37
click at [216, 530] on icon at bounding box center [214, 535] width 11 height 11
click at [209, 529] on input "checkbox" at bounding box center [209, 529] width 0 height 0
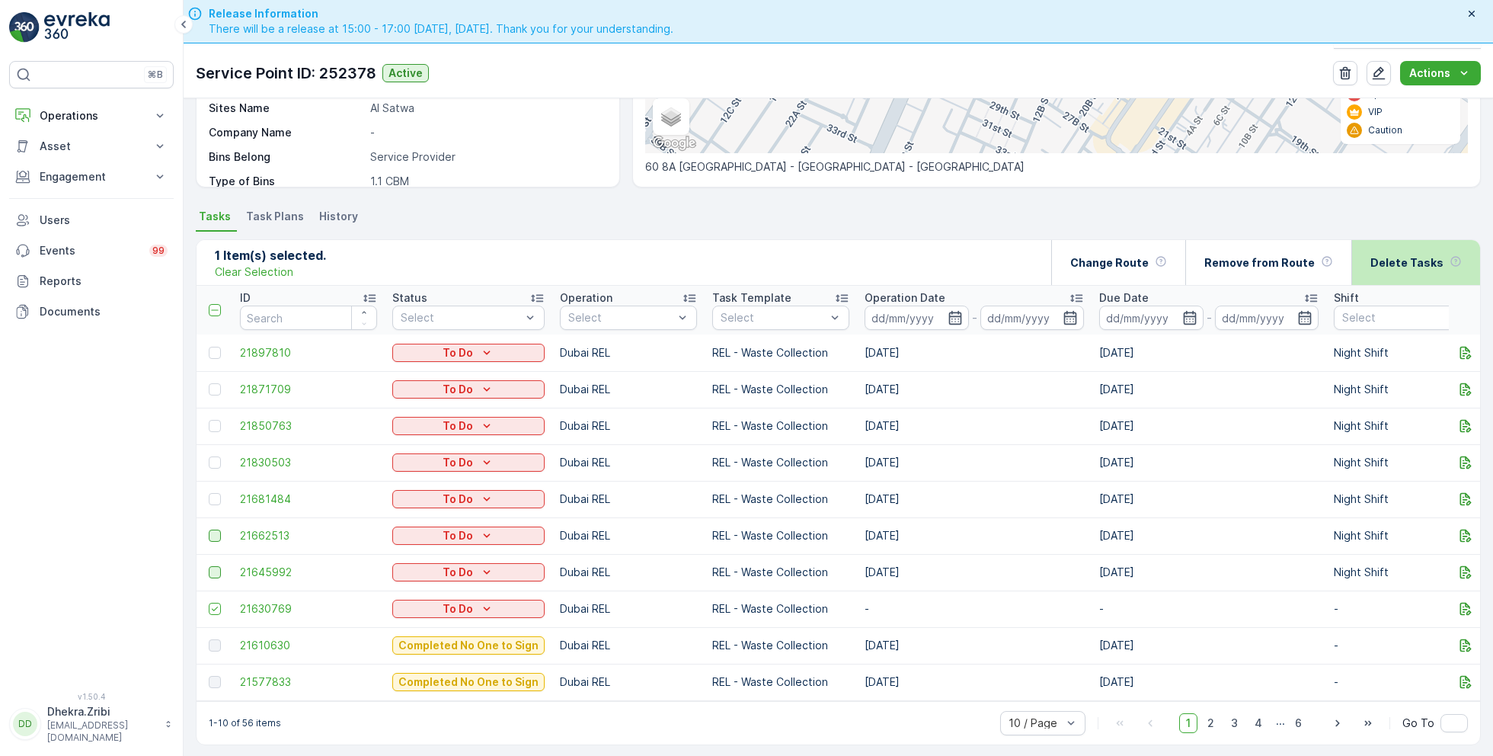
click at [1412, 245] on div "Delete Tasks" at bounding box center [1415, 262] width 91 height 45
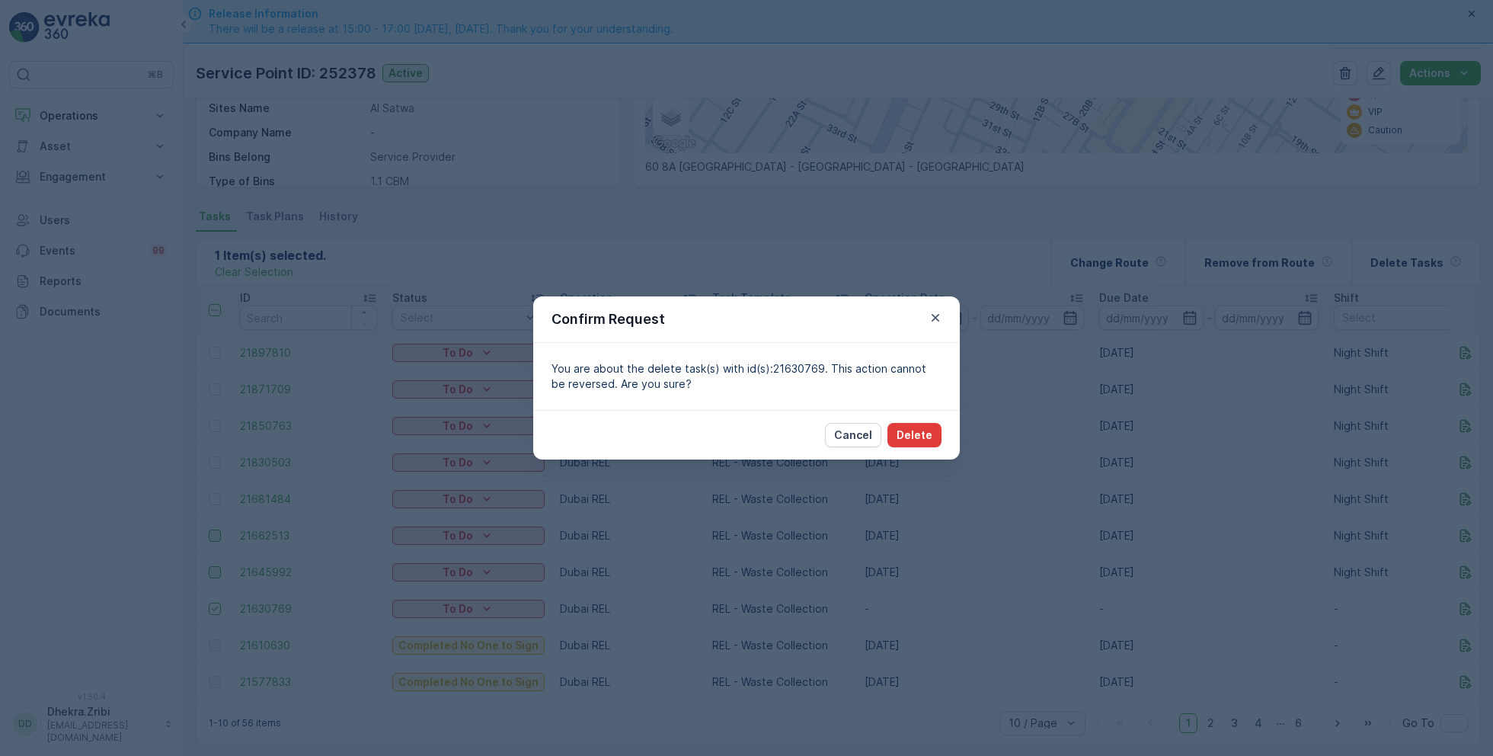
click at [925, 436] on p "Delete" at bounding box center [915, 434] width 36 height 15
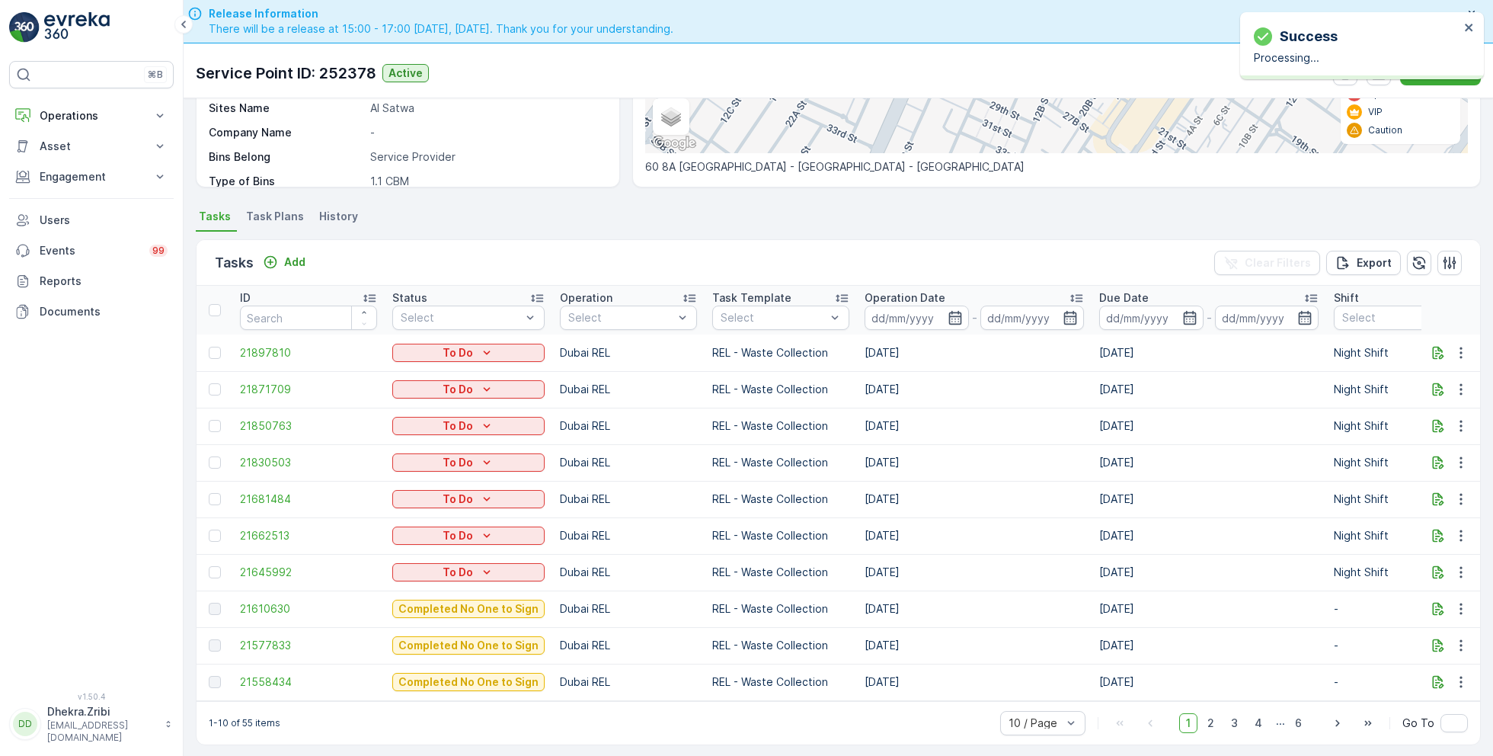
scroll to position [0, 0]
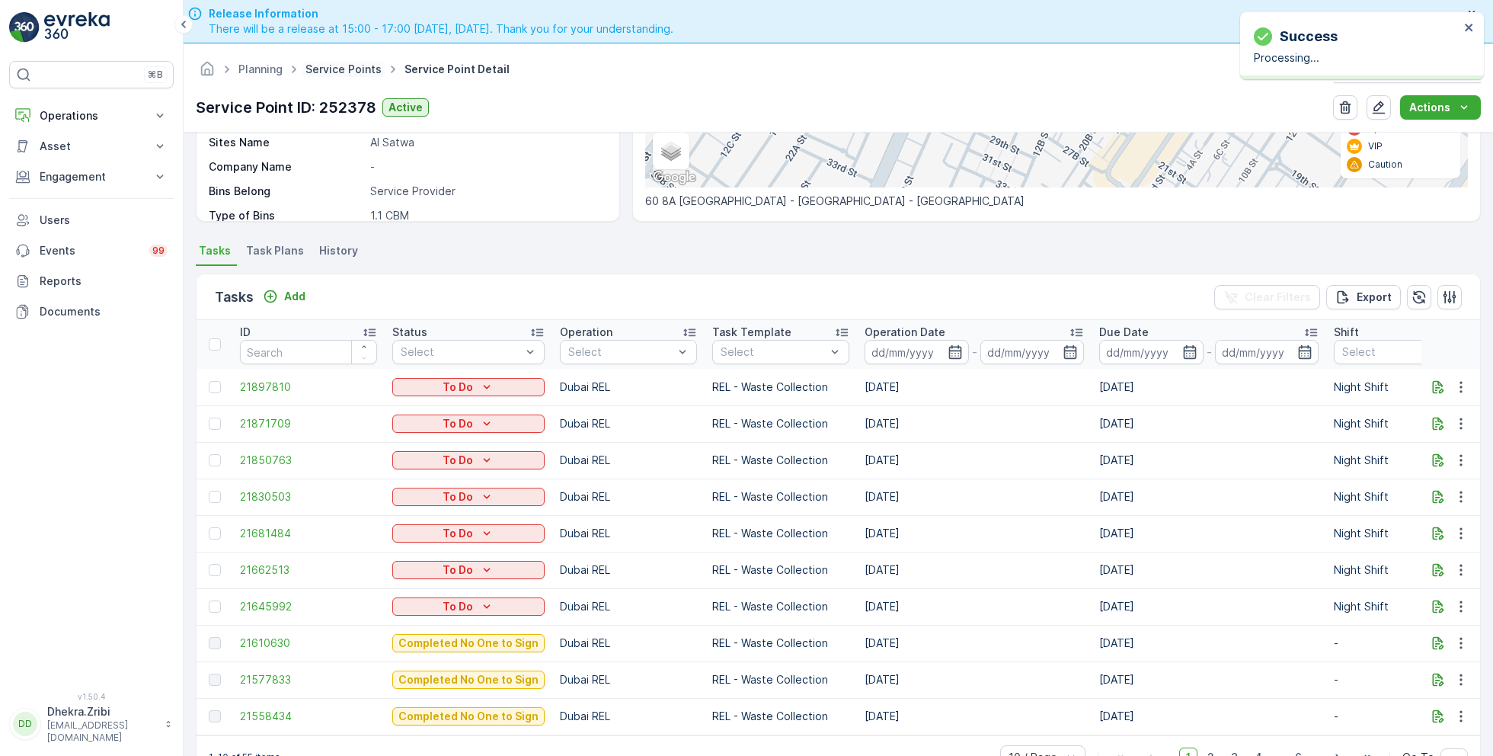
click at [349, 73] on link "Service Points" at bounding box center [343, 68] width 76 height 13
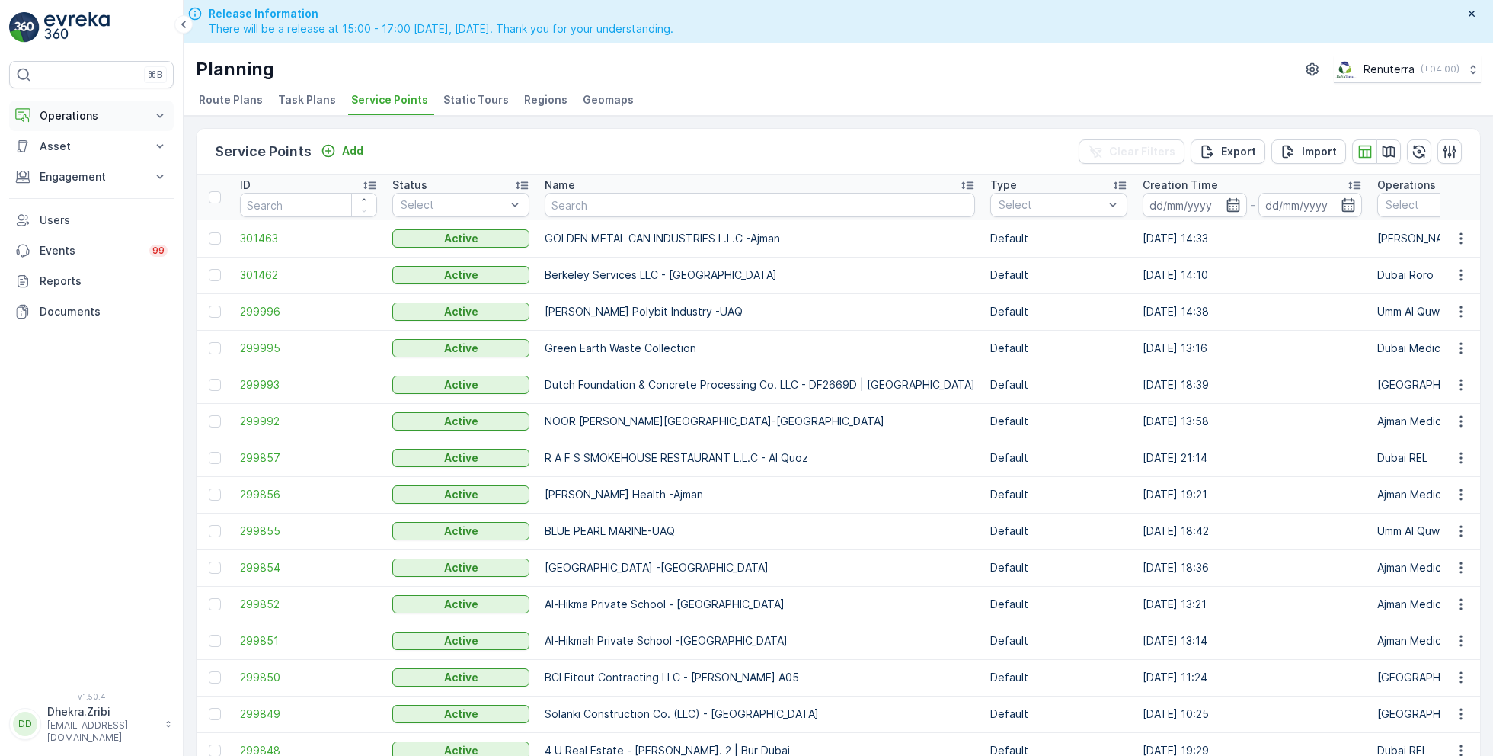
click at [66, 118] on p "Operations" at bounding box center [92, 115] width 104 height 15
click at [60, 163] on p "Planning" at bounding box center [60, 162] width 43 height 15
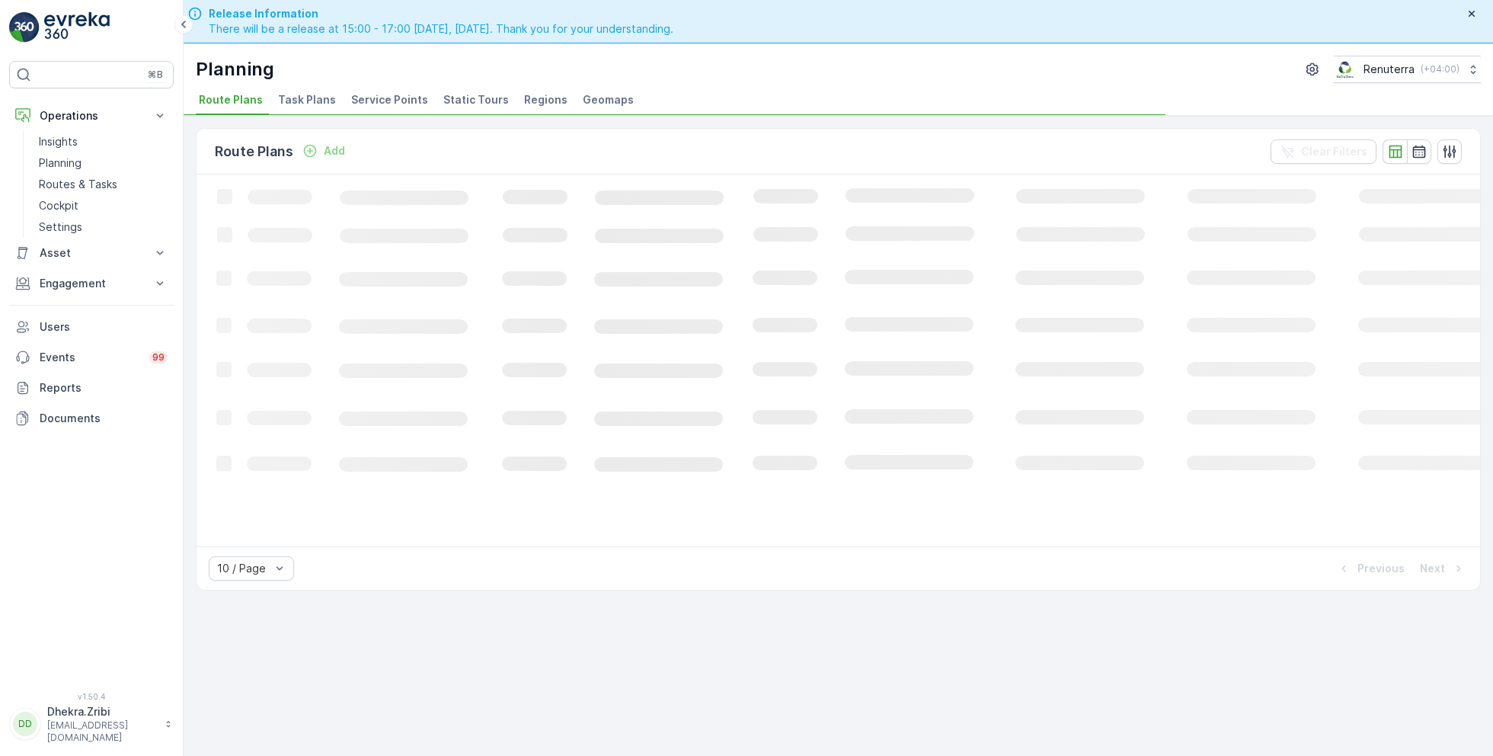
click at [394, 102] on span "Service Points" at bounding box center [389, 99] width 77 height 15
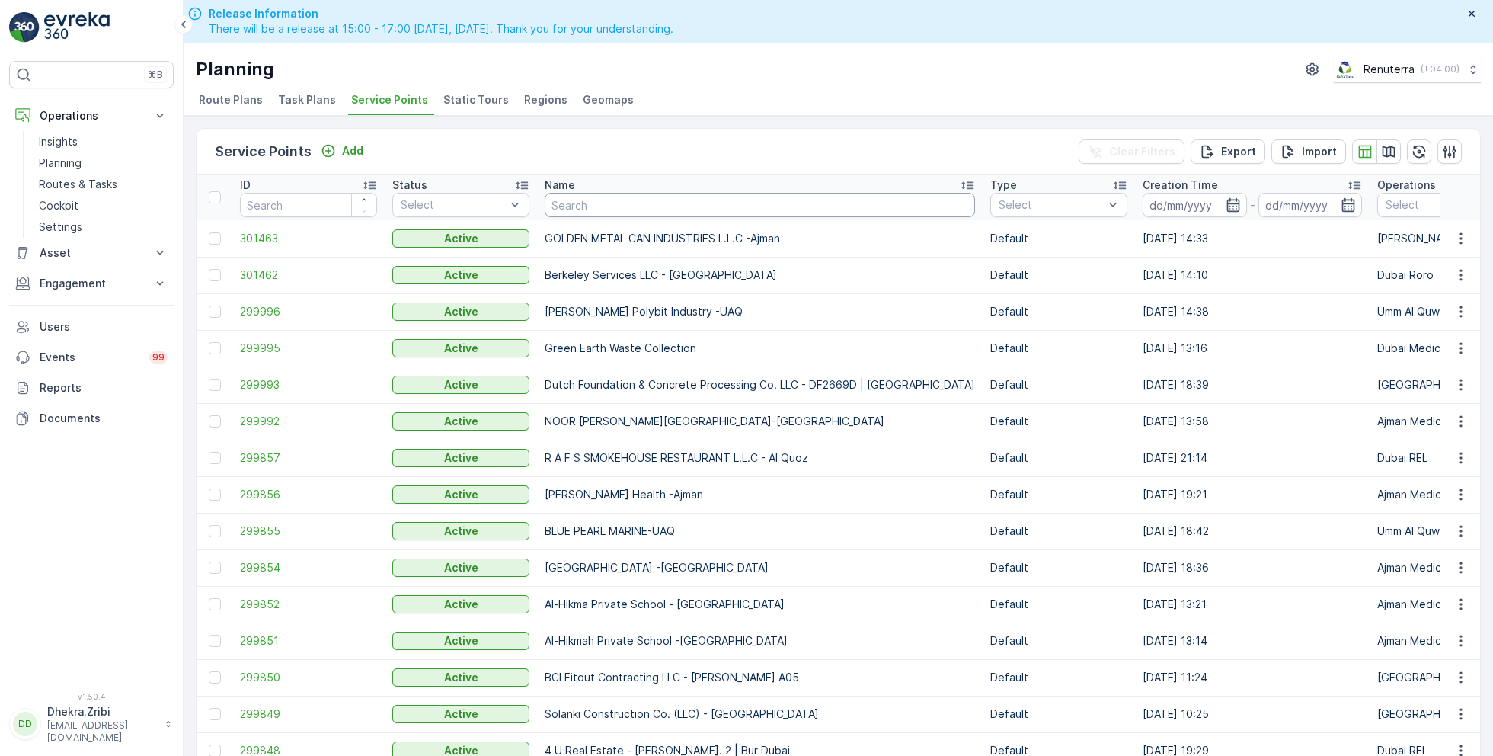
click at [627, 200] on input "text" at bounding box center [760, 205] width 430 height 24
type input "zah"
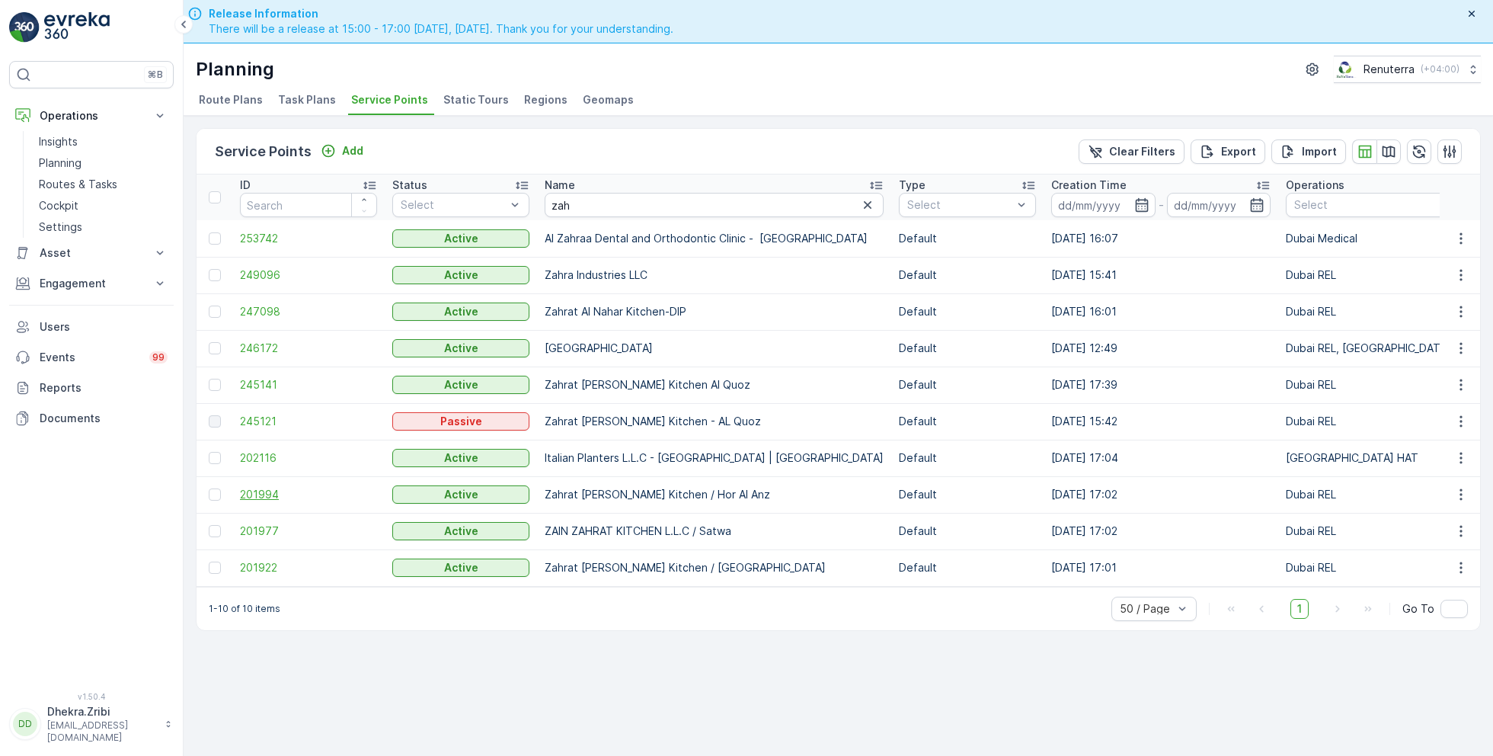
click at [265, 496] on span "201994" at bounding box center [308, 494] width 137 height 15
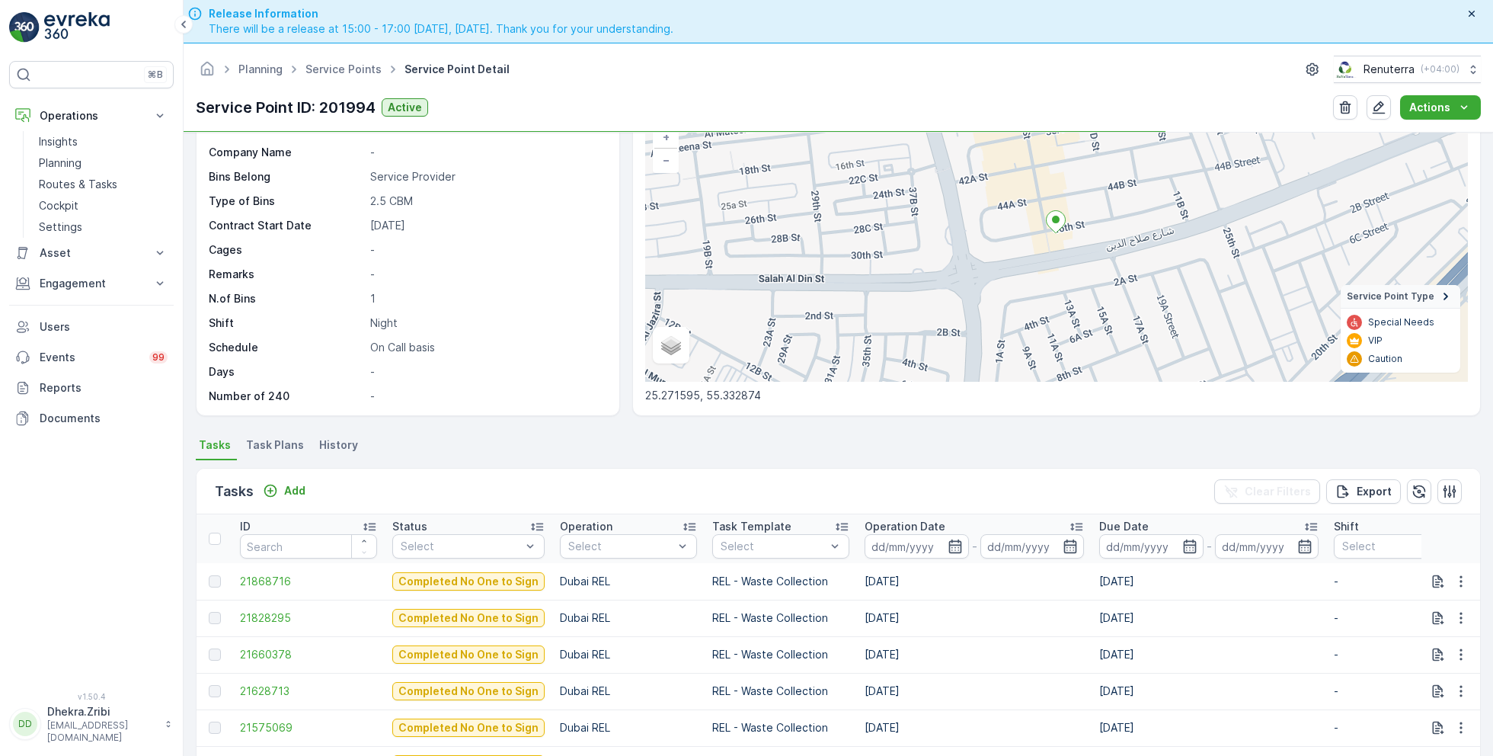
scroll to position [110, 0]
click at [292, 489] on p "Add" at bounding box center [294, 489] width 21 height 15
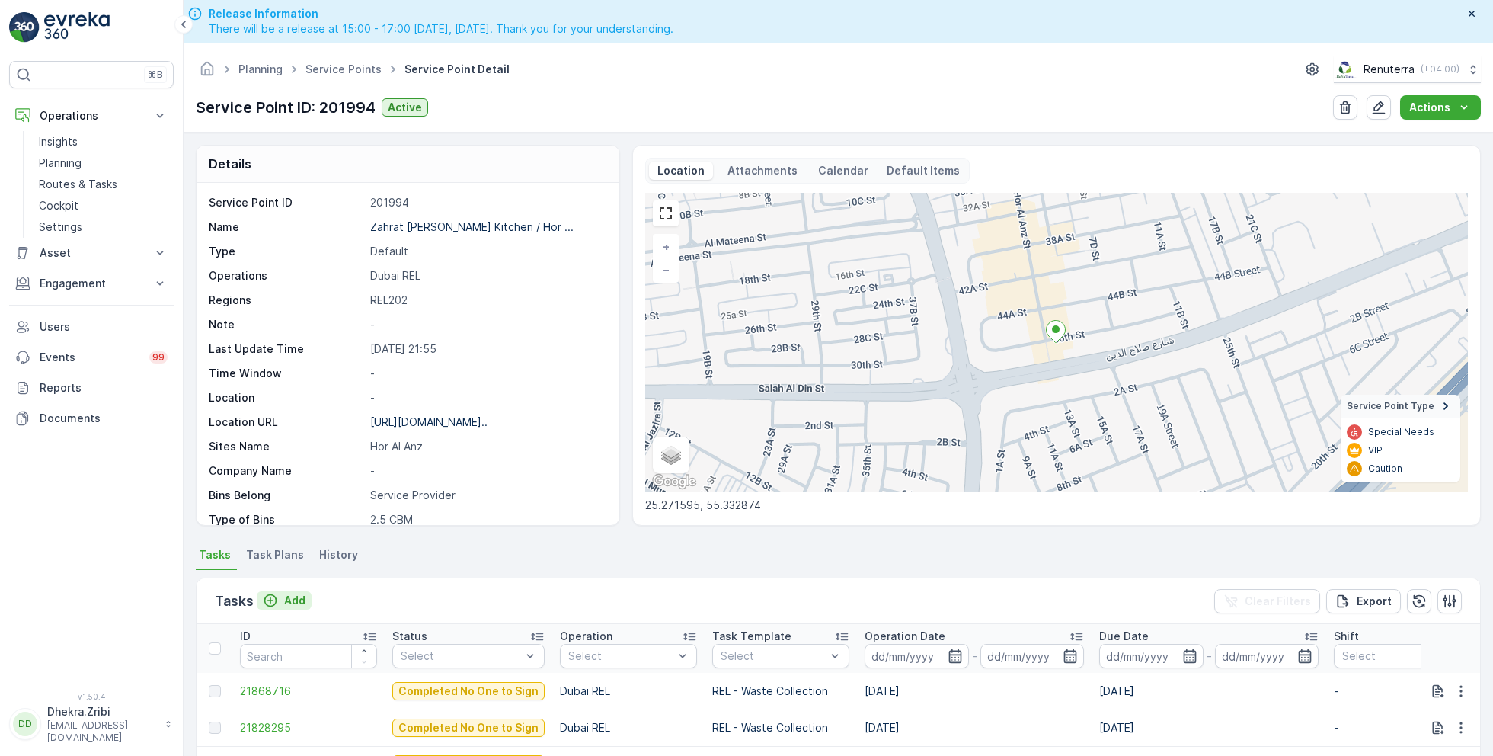
click at [274, 593] on icon "Add" at bounding box center [270, 600] width 15 height 15
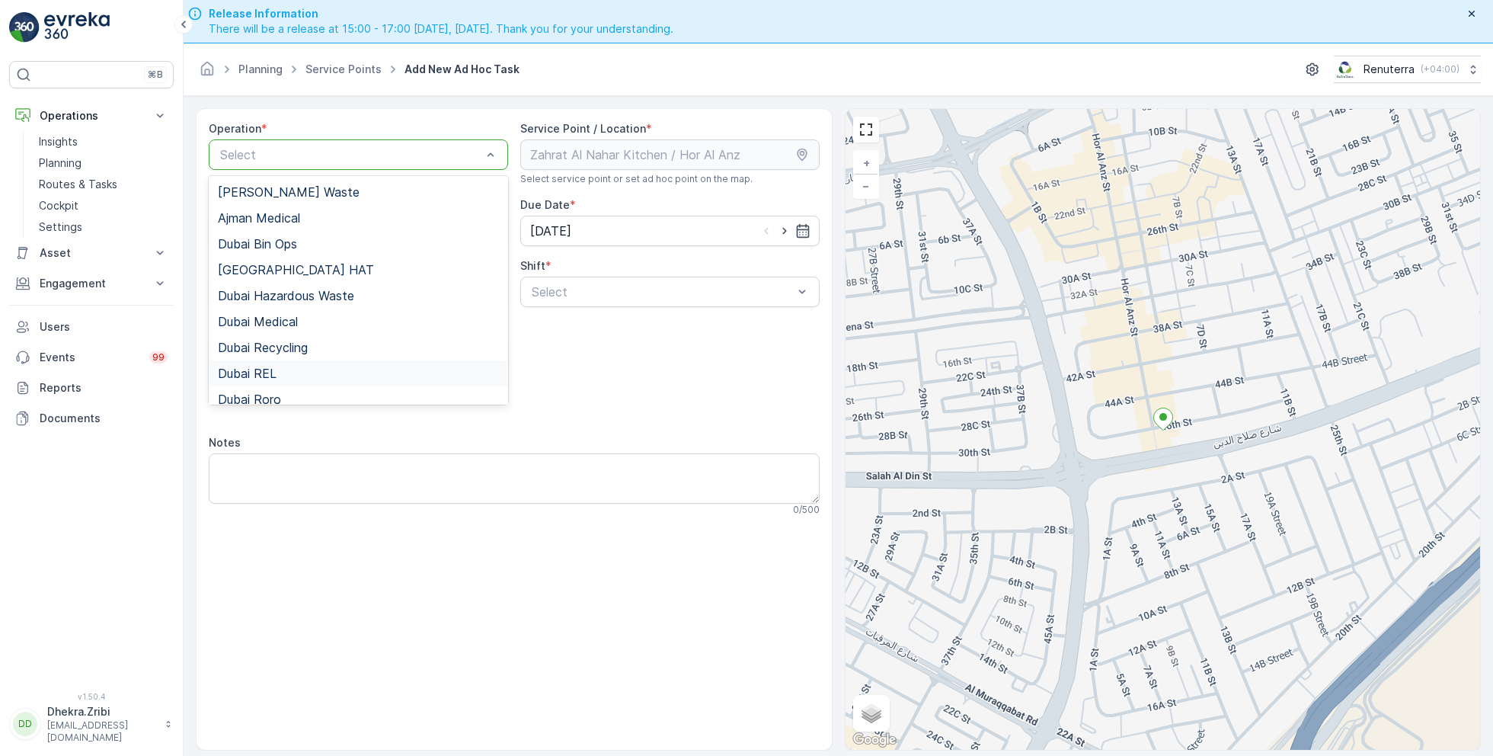
click at [268, 373] on span "Dubai REL" at bounding box center [247, 373] width 59 height 14
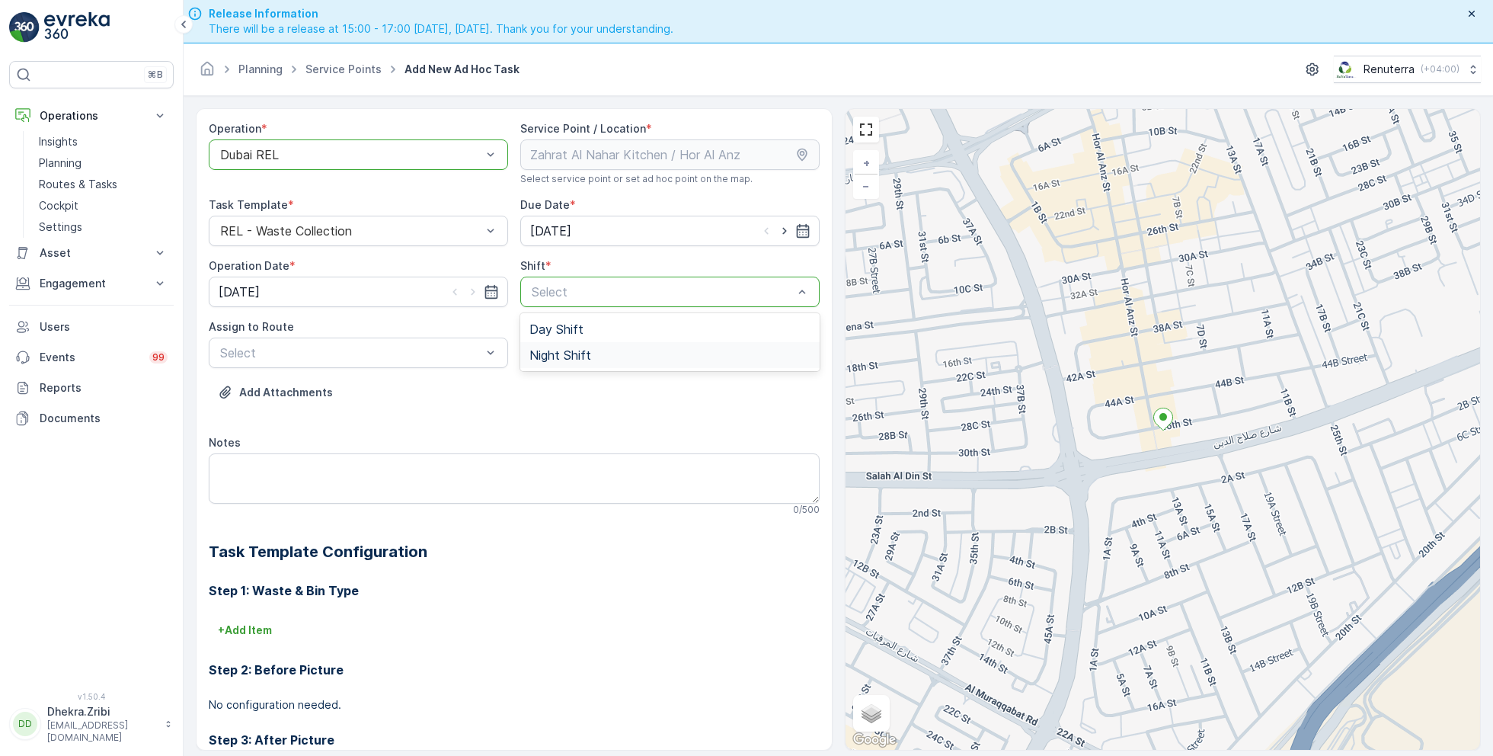
click at [548, 357] on span "Night Shift" at bounding box center [560, 355] width 62 height 14
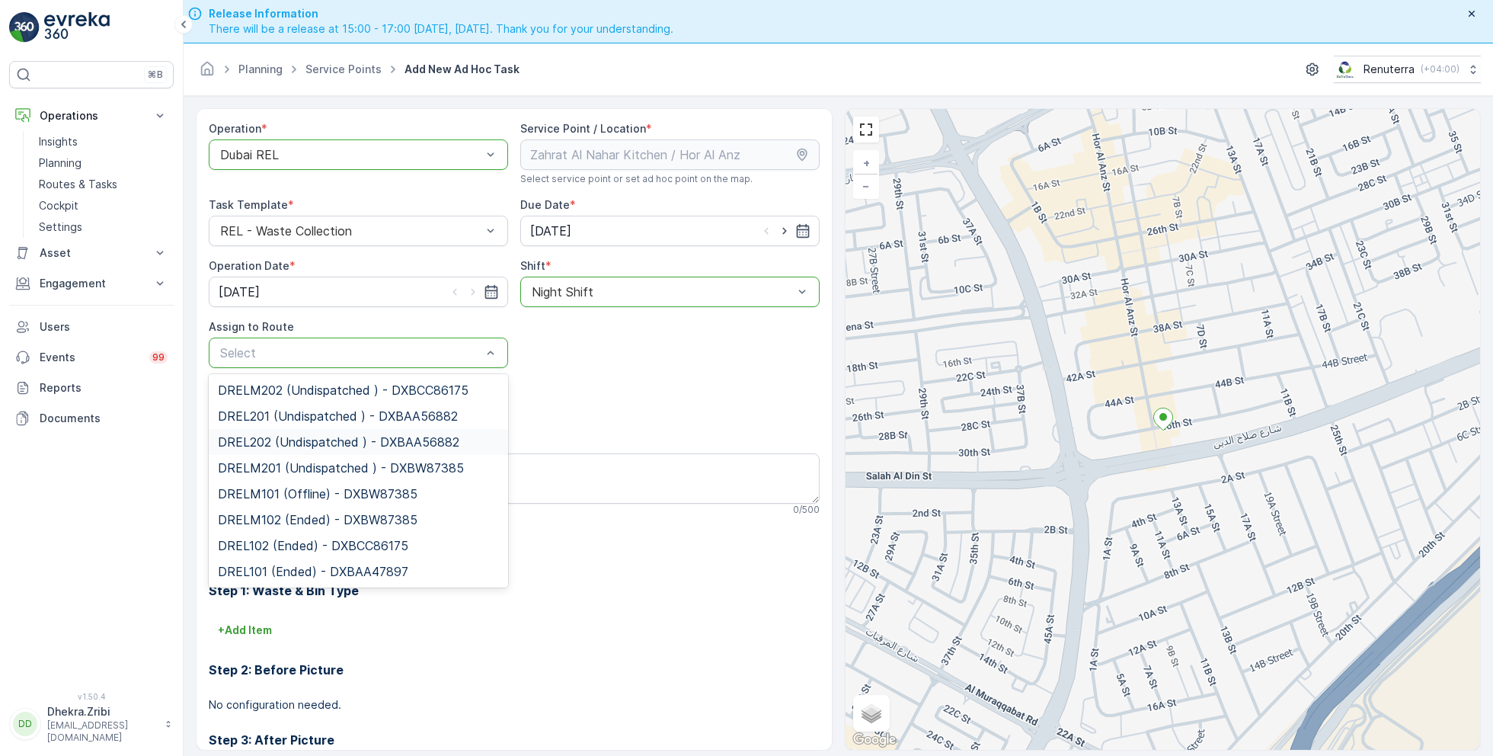
click at [294, 441] on span "DREL202 (Undispatched ) - DXBAA56882" at bounding box center [338, 442] width 241 height 14
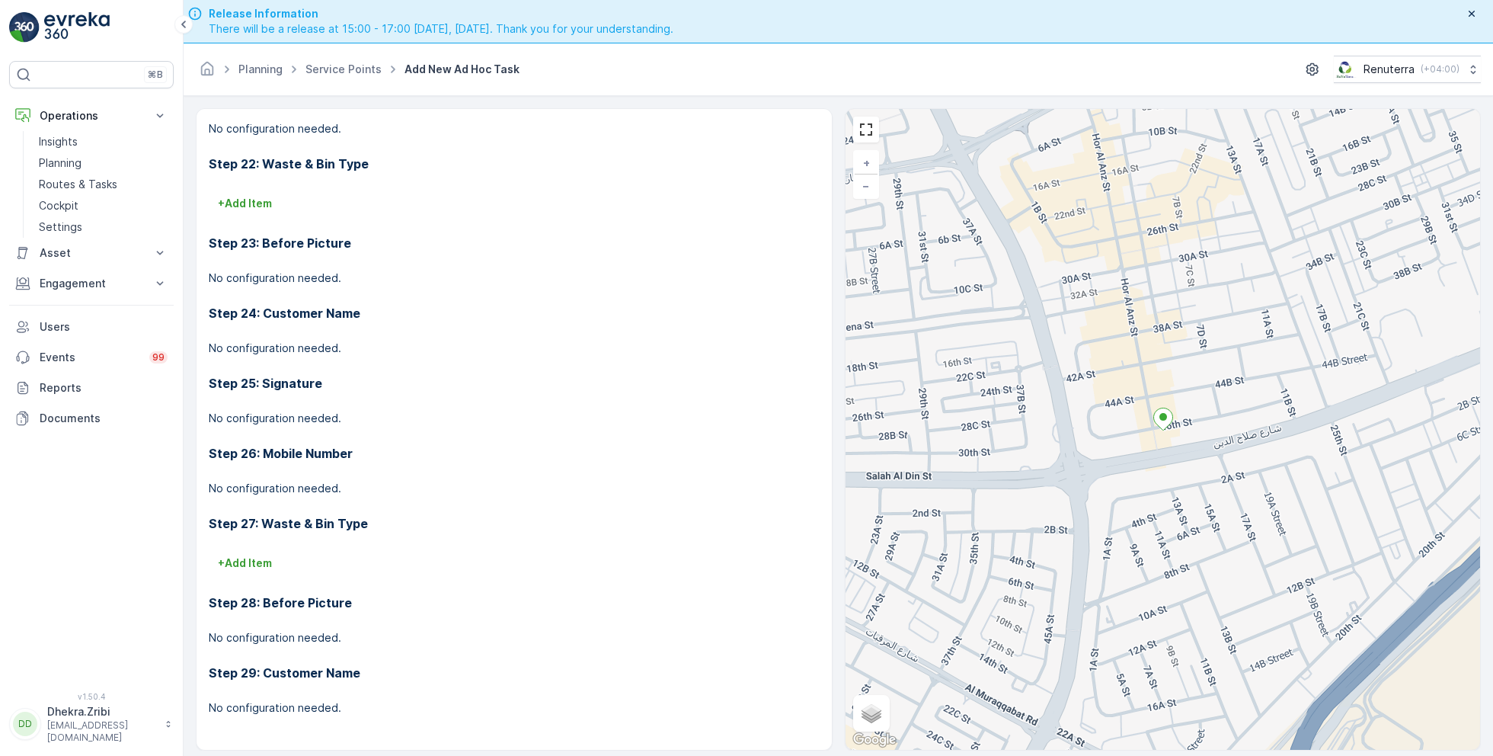
scroll to position [43, 0]
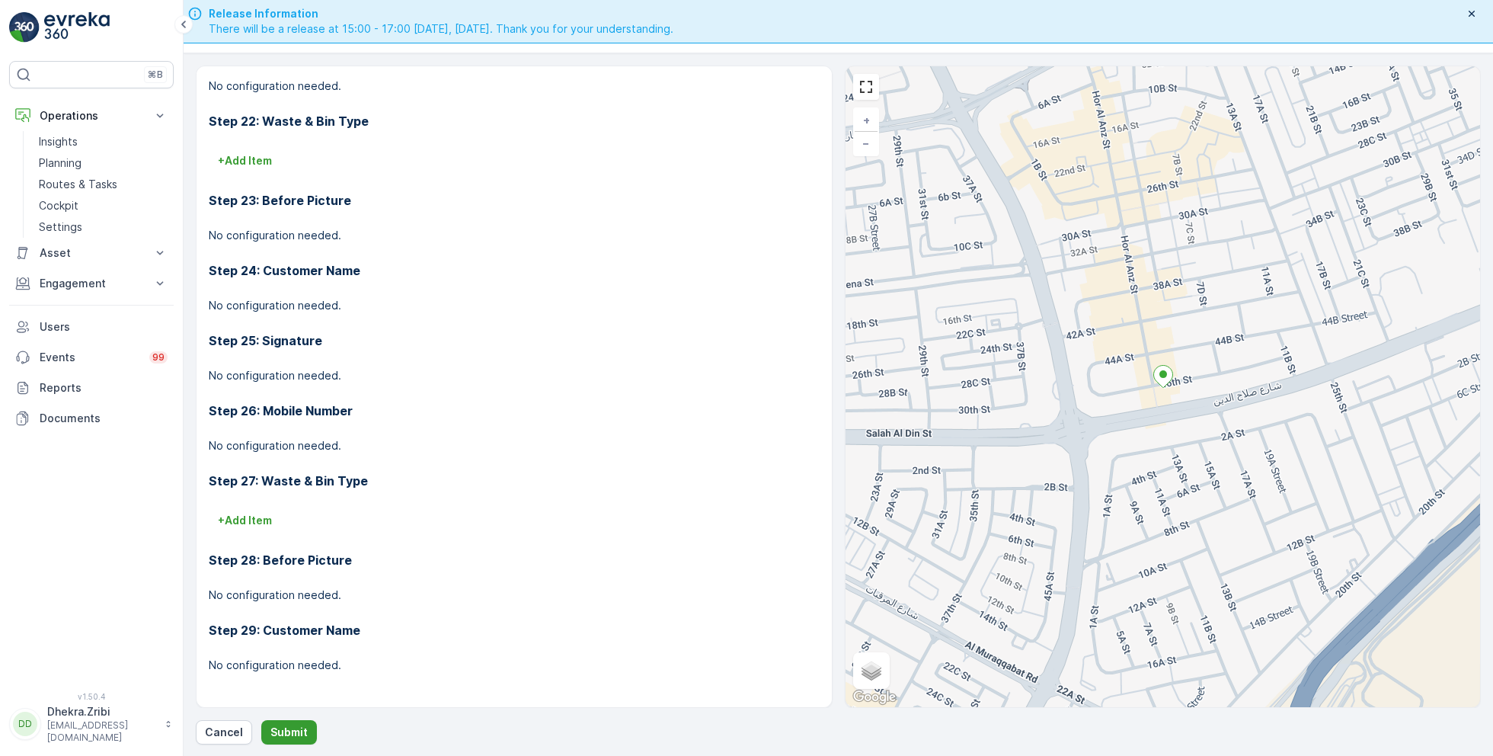
click at [278, 736] on p "Submit" at bounding box center [288, 731] width 37 height 15
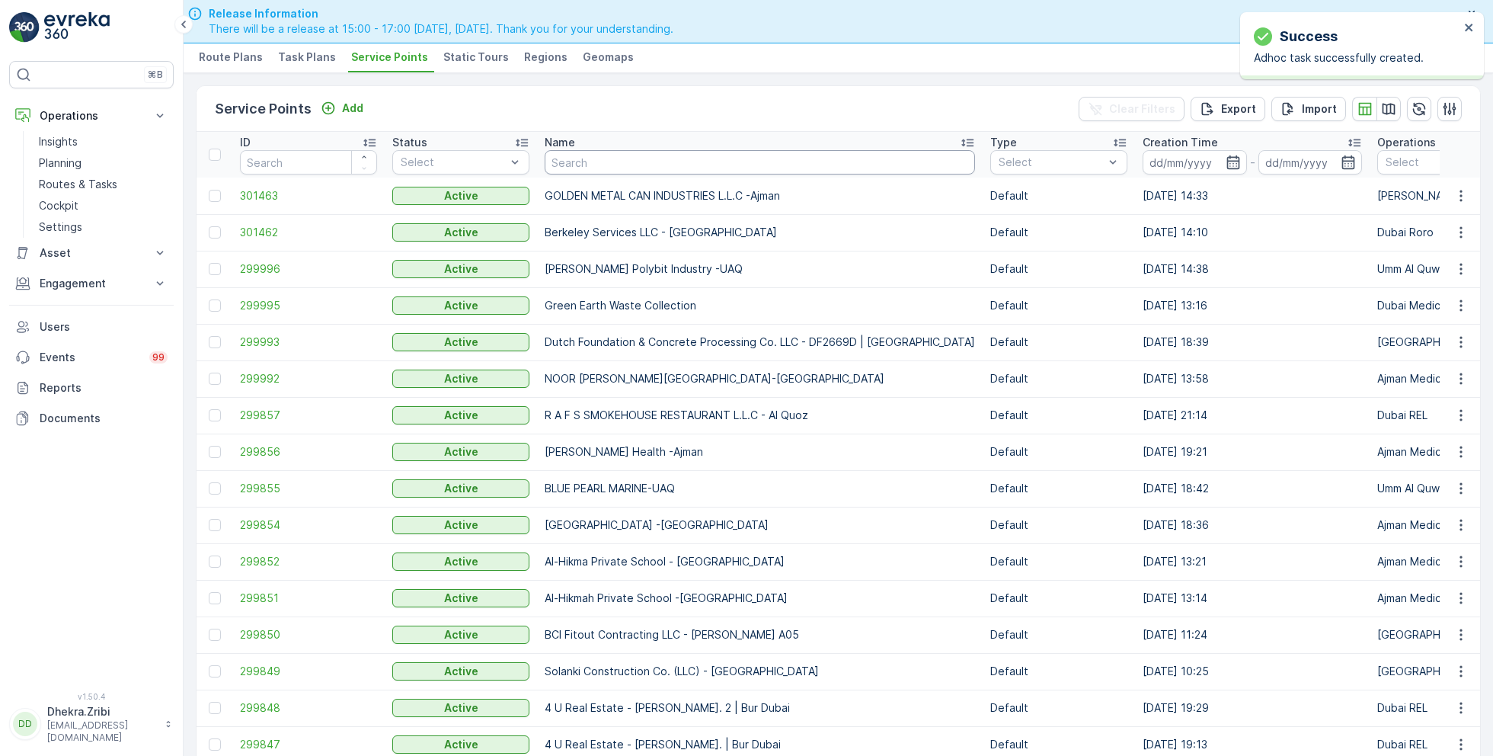
click at [572, 158] on input "text" at bounding box center [760, 162] width 430 height 24
type input "salut"
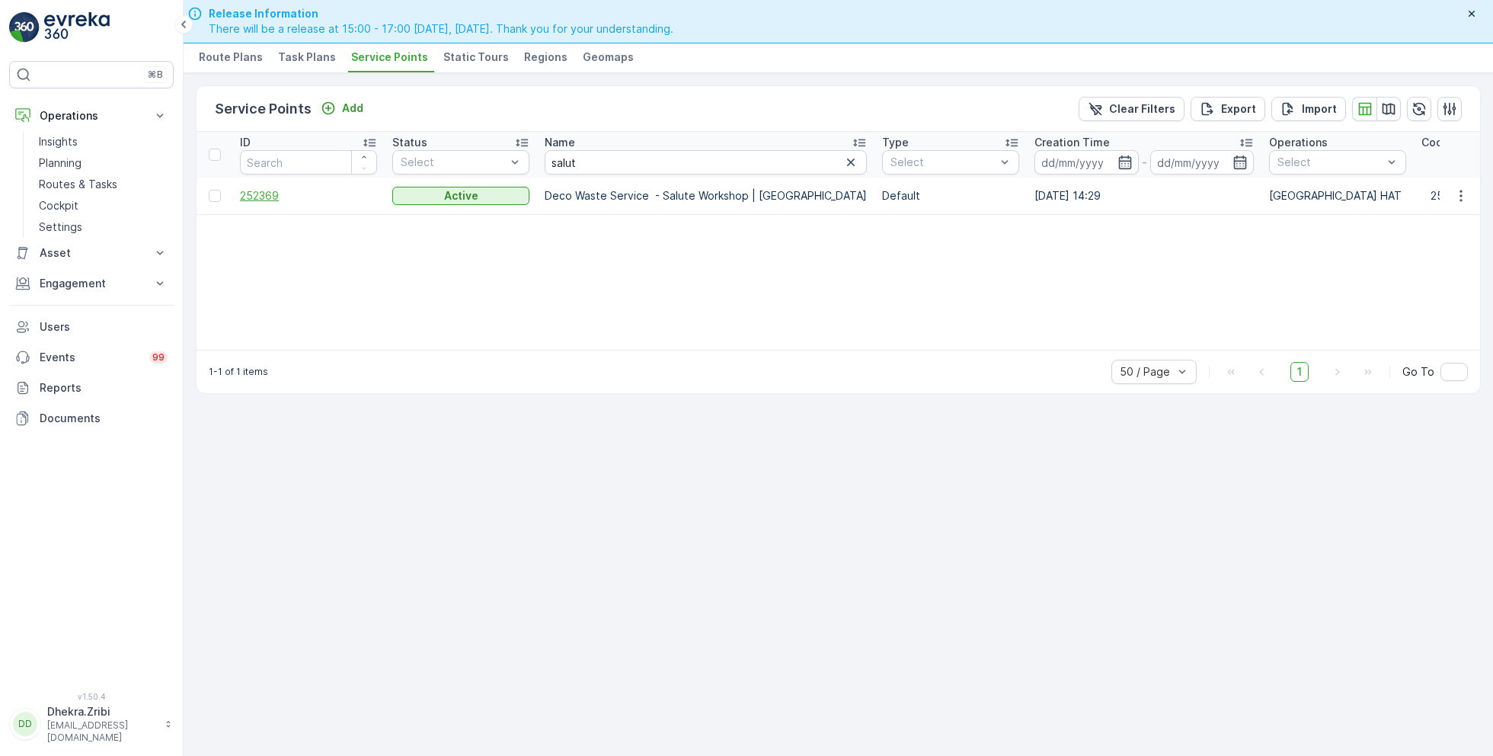
click at [262, 195] on span "252369" at bounding box center [308, 195] width 137 height 15
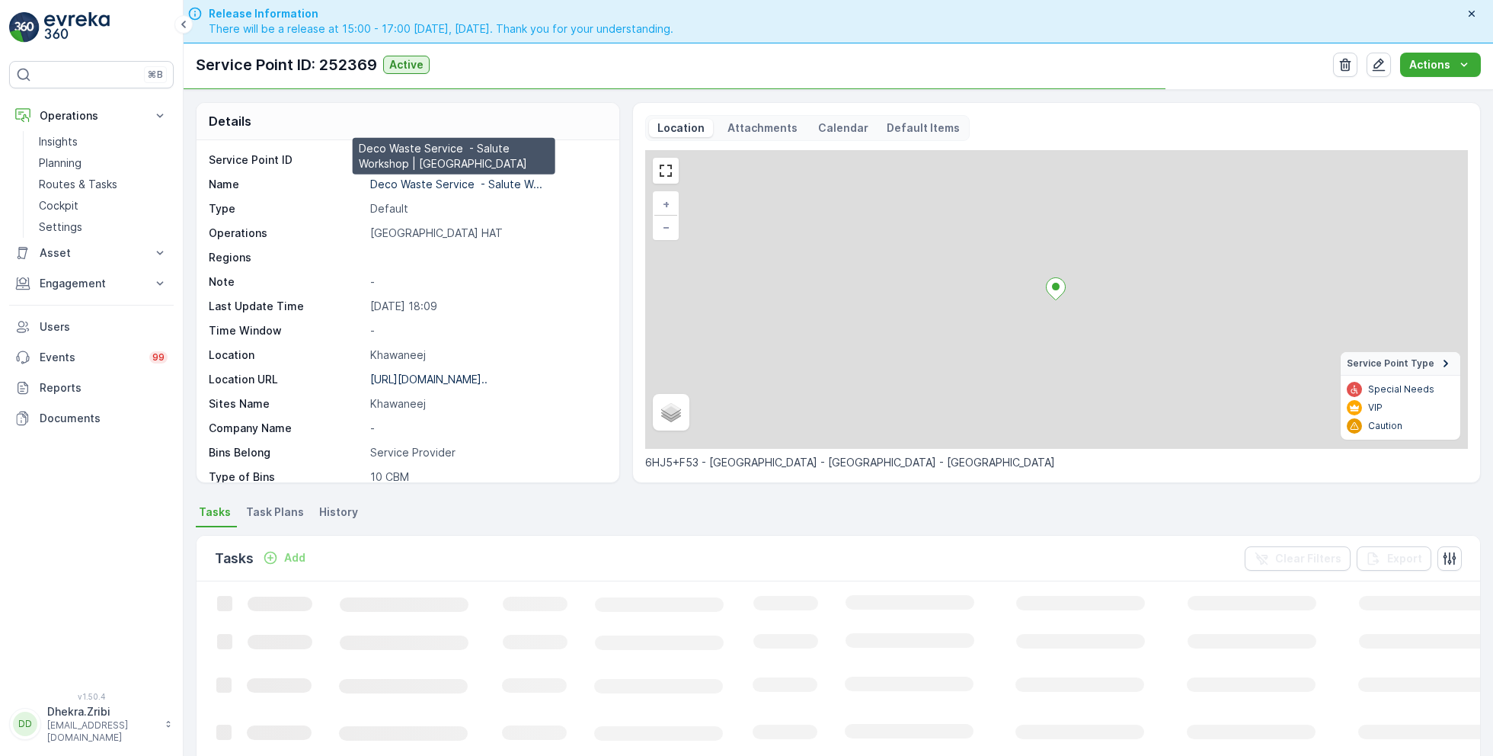
click at [441, 181] on p "Deco Waste Service - Salute W..." at bounding box center [456, 183] width 172 height 13
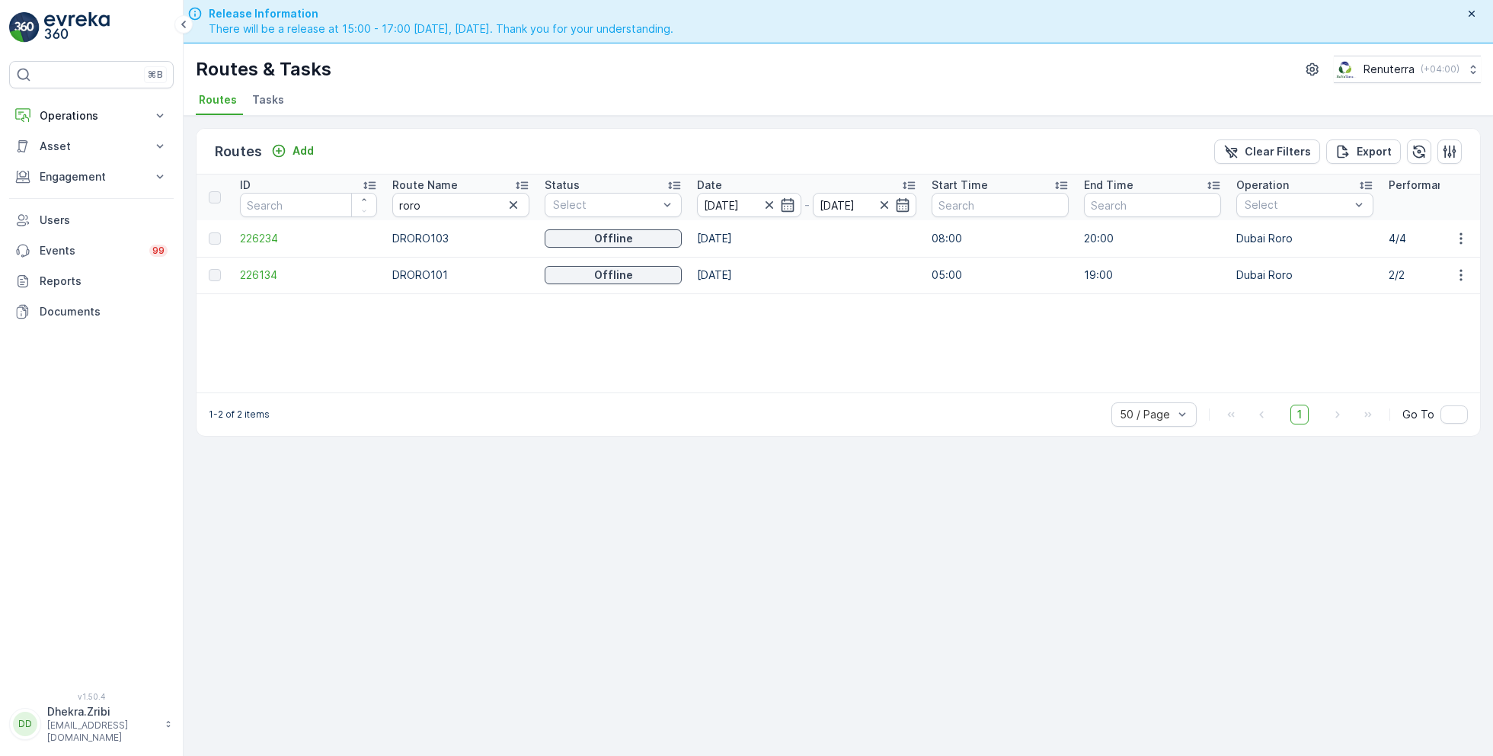
click at [1217, 60] on div "Routes & Tasks Renuterra ( +04:00 )" at bounding box center [838, 69] width 1285 height 27
click at [510, 206] on icon "button" at bounding box center [514, 205] width 8 height 8
